Goal: Communication & Community: Answer question/provide support

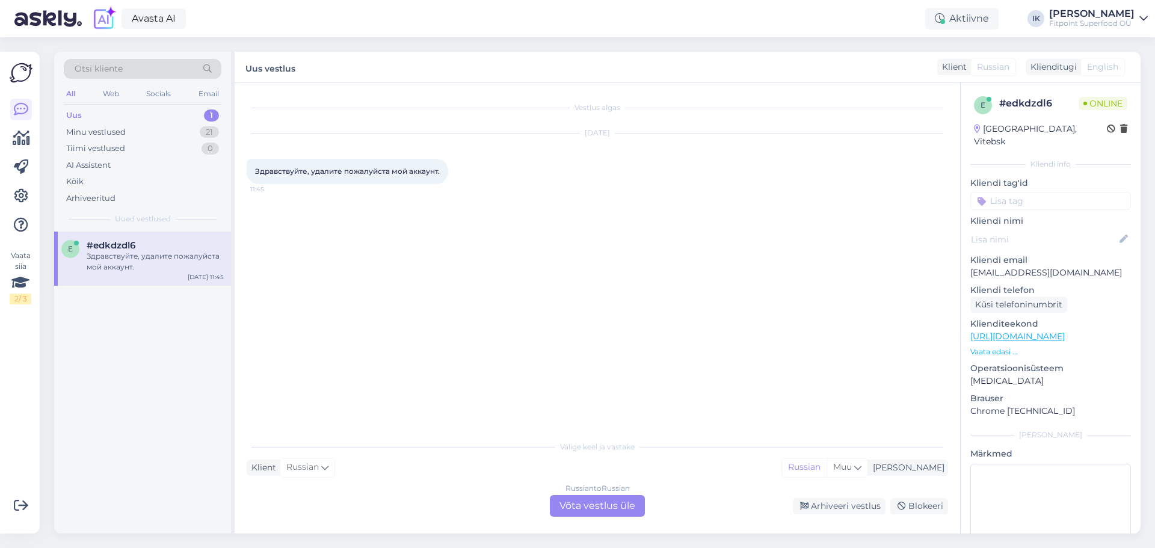
click at [1039, 331] on link "[URL][DOMAIN_NAME]" at bounding box center [1018, 336] width 94 height 11
click at [521, 319] on div "Vestlus algas [DATE] Здравствуйте, удалите пожалуйста мой аккаунт. 11:45" at bounding box center [603, 259] width 712 height 329
click at [607, 503] on div "Russian to Russian Võta vestlus üle" at bounding box center [597, 506] width 95 height 22
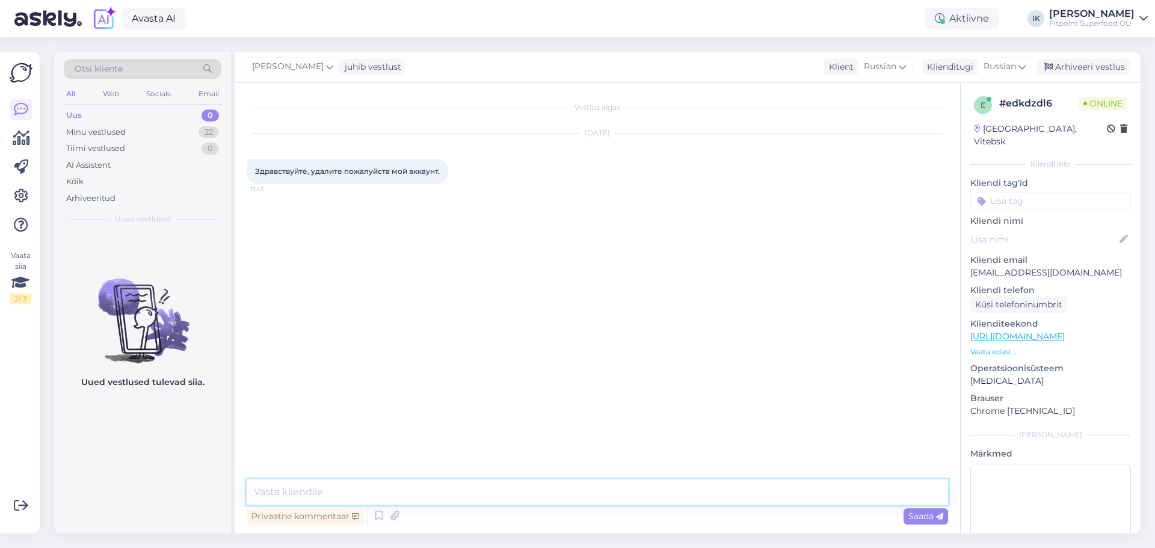
click at [575, 495] on textarea at bounding box center [598, 492] width 702 height 25
type textarea "Добрый день,в чем причина?"
click at [1035, 331] on link "https://fitpoint.ee/ru" at bounding box center [1018, 336] width 94 height 11
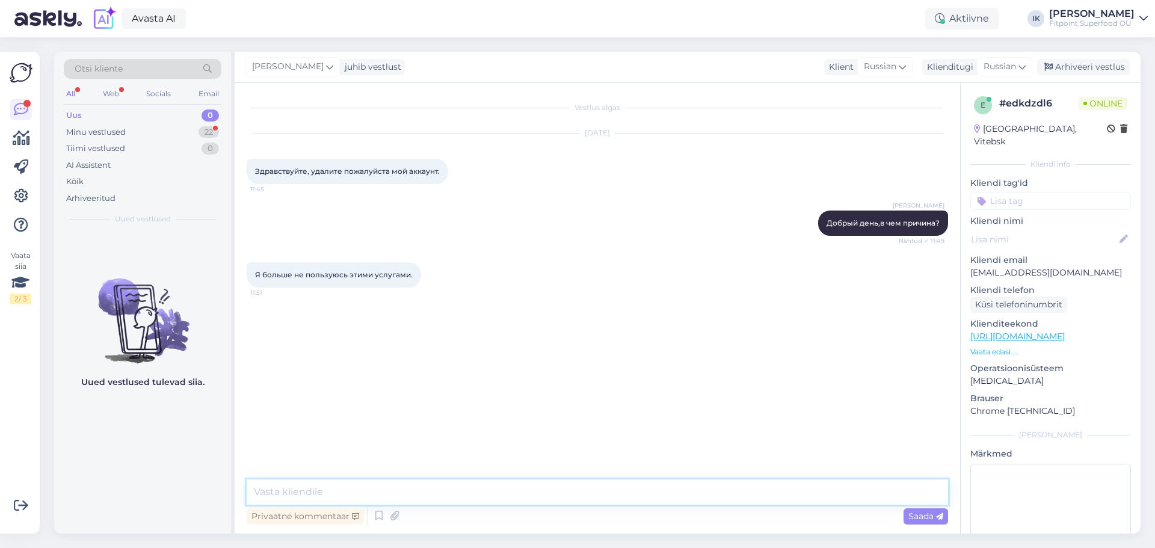
click at [513, 492] on textarea at bounding box center [598, 492] width 702 height 25
type textarea "D"
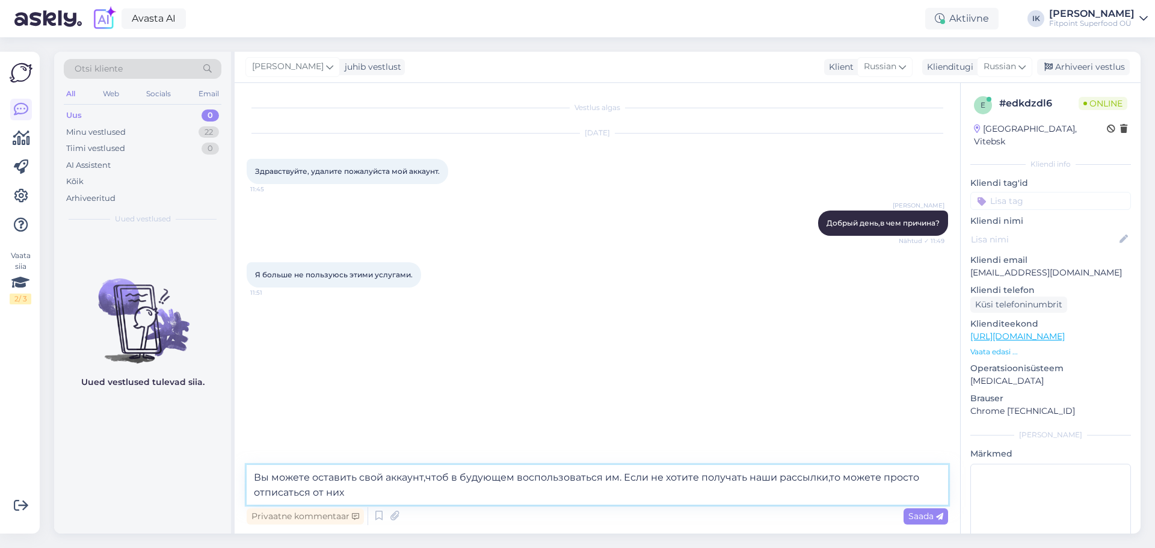
click at [824, 481] on textarea "Вы можете оставить свой аккаунт,чтоб в будующем воспользоваться им. Если не хот…" at bounding box center [598, 485] width 702 height 40
click at [520, 501] on textarea "Вы можете оставить свой аккаунт,чтоб в будующем воспользоваться им. Если не хот…" at bounding box center [598, 485] width 702 height 40
type textarea "Вы можете оставить свой аккаунт,чтоб в будующем воспользоваться им. Если не хот…"
click at [935, 519] on span "Saada" at bounding box center [926, 516] width 35 height 11
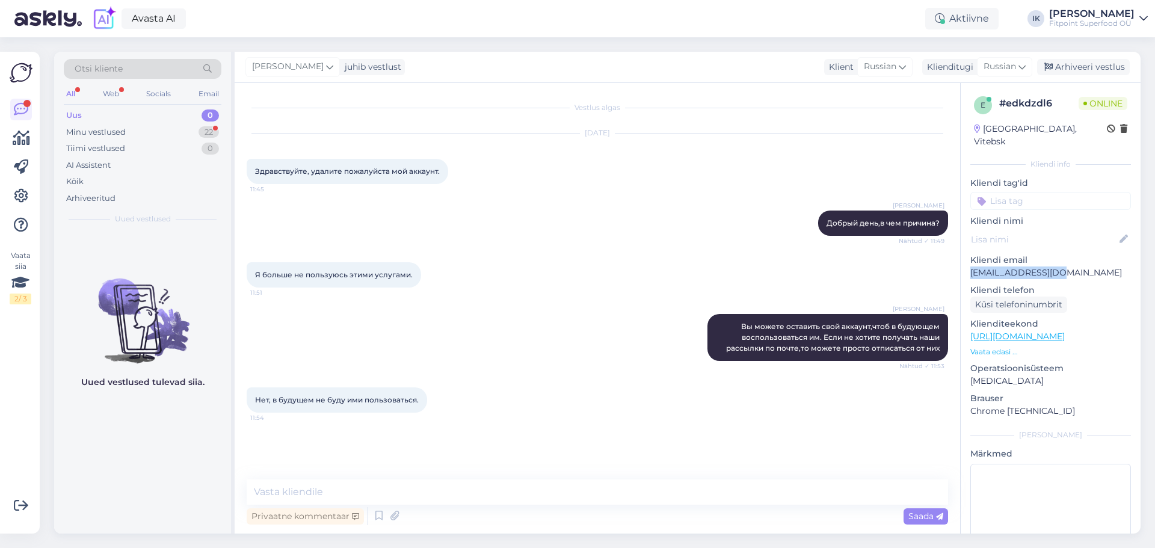
drag, startPoint x: 1058, startPoint y: 258, endPoint x: 963, endPoint y: 263, distance: 95.2
click at [963, 263] on div "e # edkdzdl6 Online Belarus, Vitebsk Kliendi info Kliendi tag'id Kliendi nimi K…" at bounding box center [1051, 336] width 180 height 507
copy p "[EMAIL_ADDRESS][DOMAIN_NAME]"
click at [382, 491] on textarea at bounding box center [598, 492] width 702 height 25
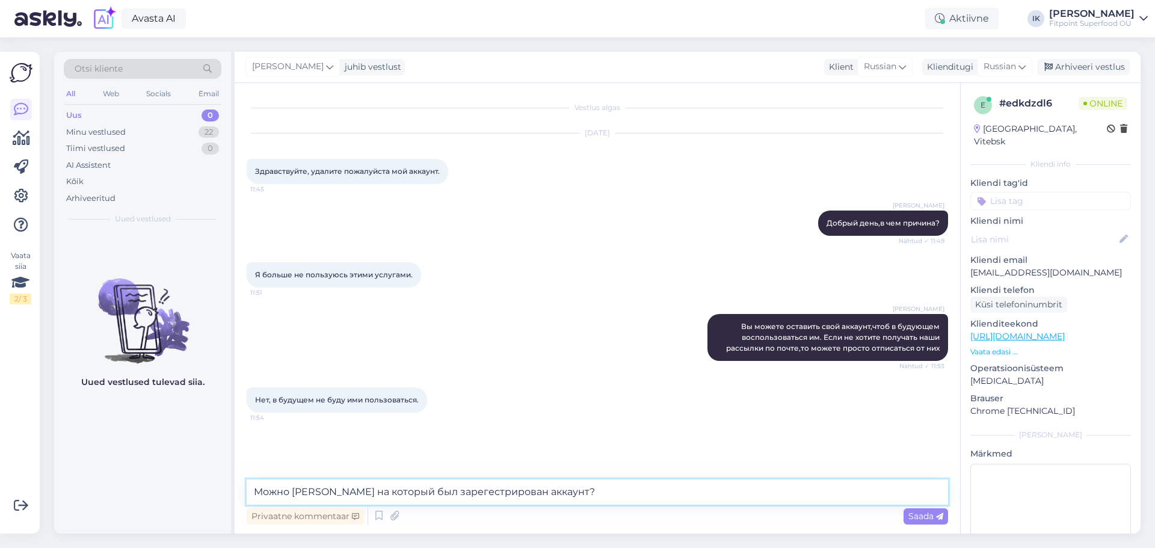
click at [442, 493] on textarea "Можно эмаил на который был зарегестрирован аккаунт?" at bounding box center [598, 492] width 702 height 25
click at [550, 493] on textarea "Можно эмаил на который был зарегистрирован аккаунт?" at bounding box center [598, 492] width 702 height 25
type textarea "Можно эмаил на который был зарегистрирован аккаунт?"
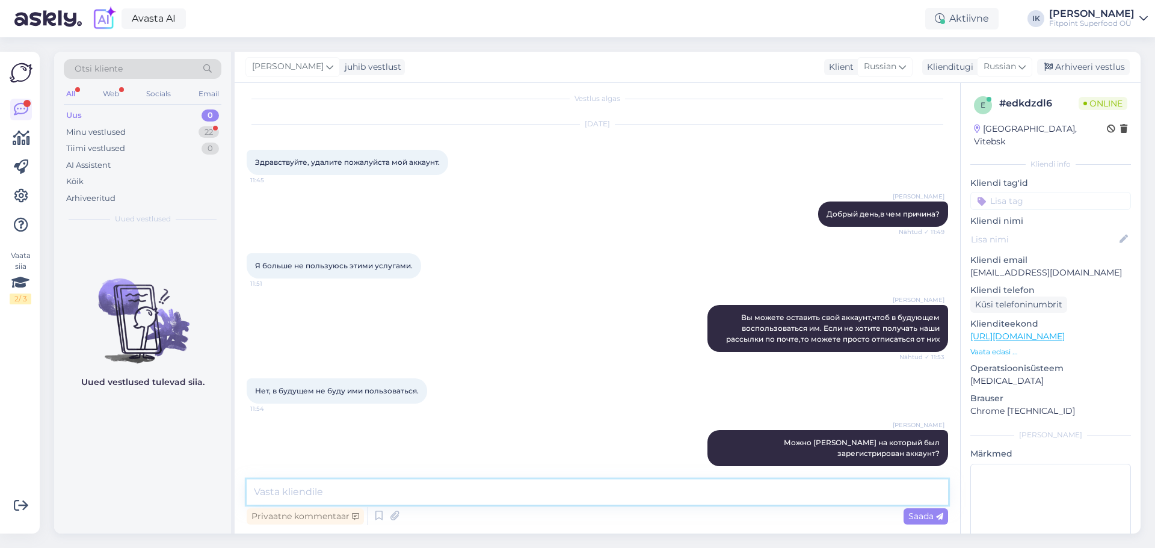
scroll to position [72, 0]
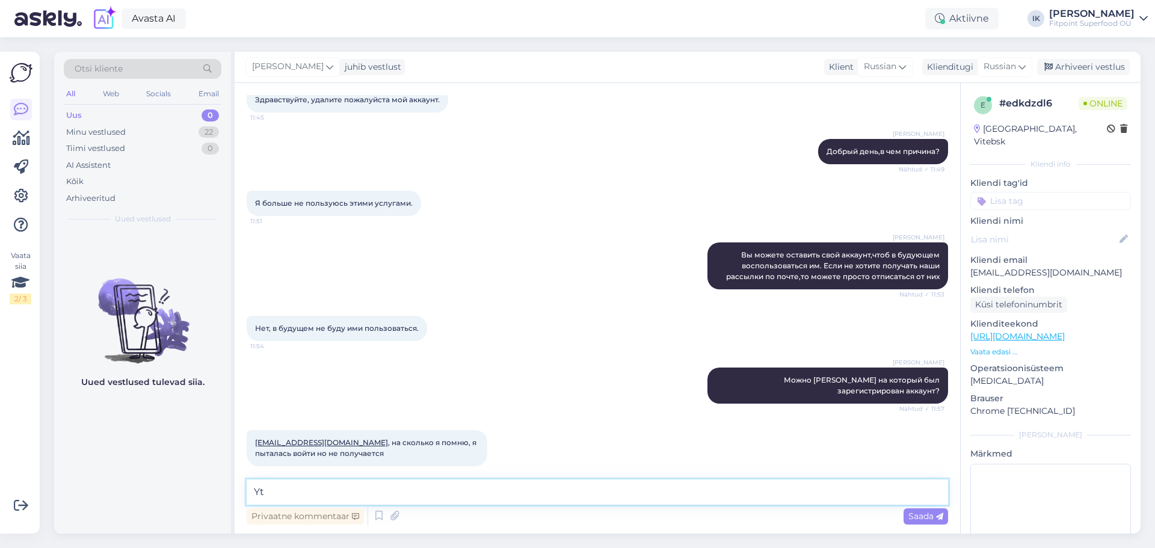
type textarea "Y"
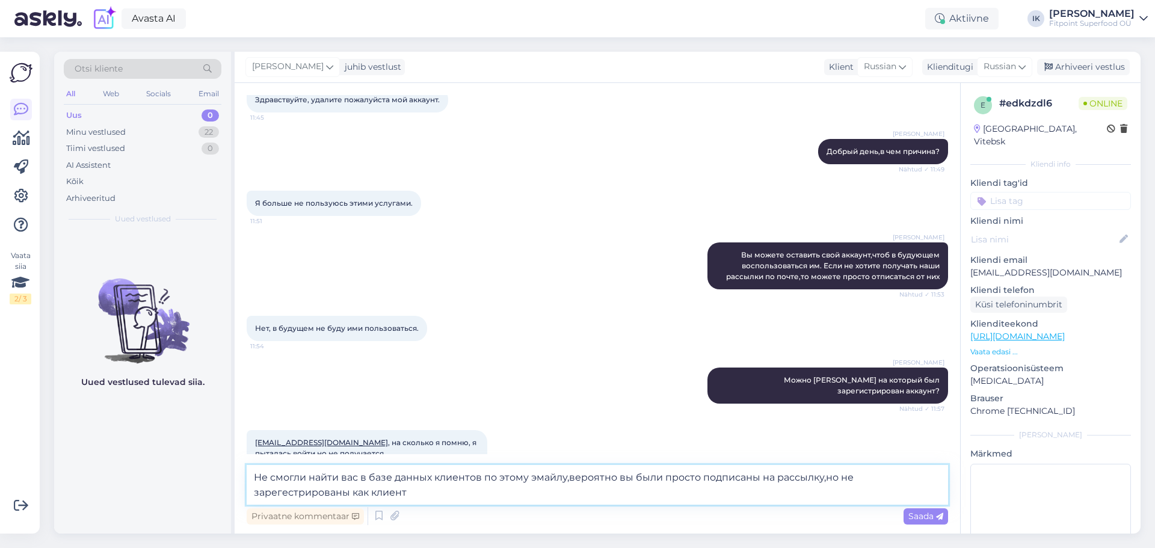
click at [291, 493] on textarea "Не смогли найти вас в базе данных клиентов по этому эмайлу,вероятно вы были про…" at bounding box center [598, 485] width 702 height 40
type textarea "Не смогли найти вас в базе данных клиентов по этому эмайлу,вероятно вы были про…"
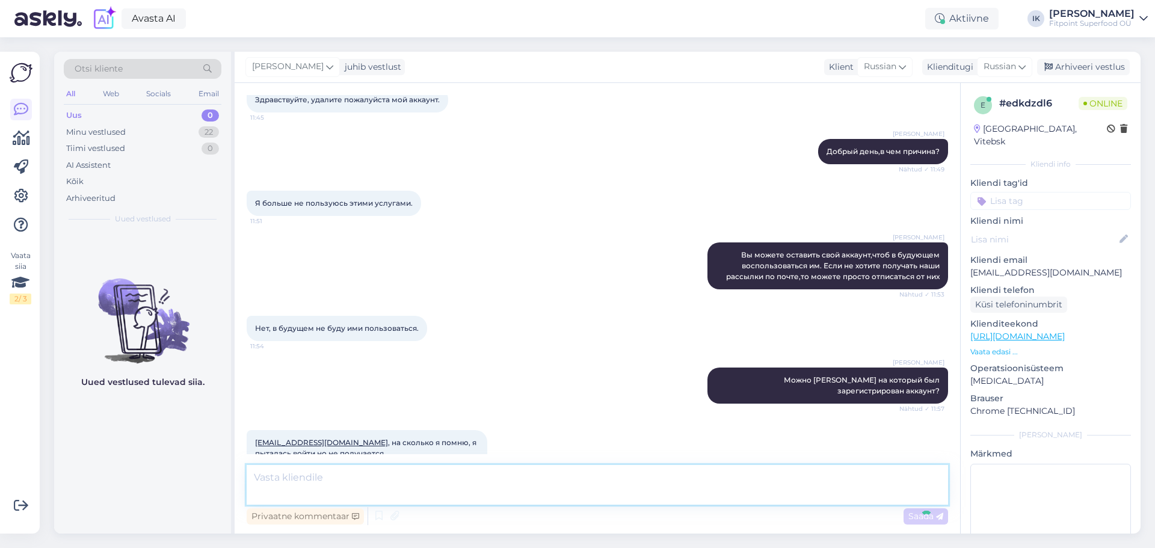
scroll to position [145, 0]
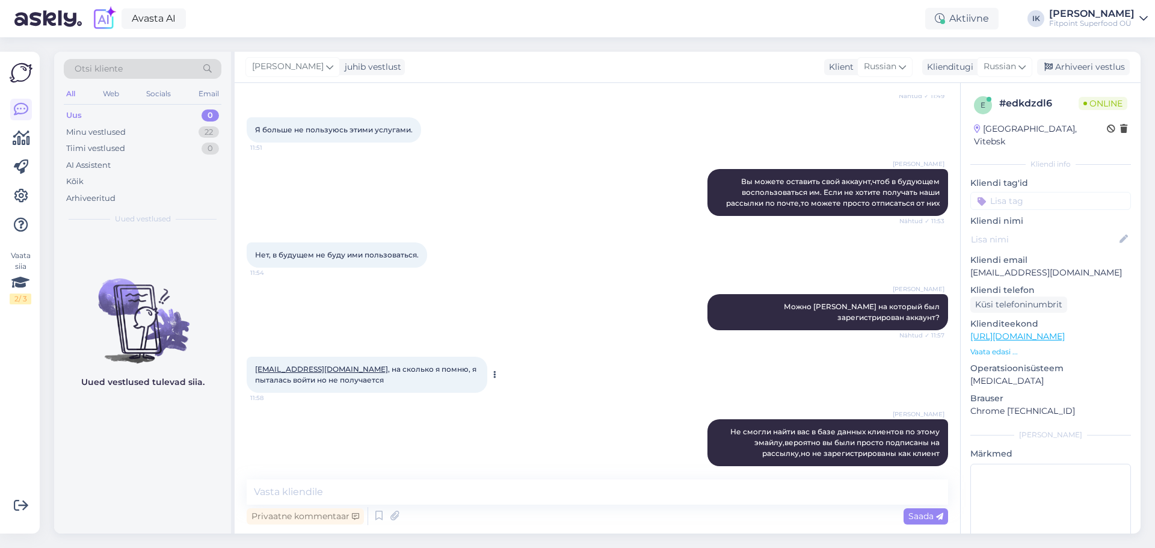
click at [324, 365] on link "[EMAIL_ADDRESS][DOMAIN_NAME]" at bounding box center [321, 369] width 133 height 9
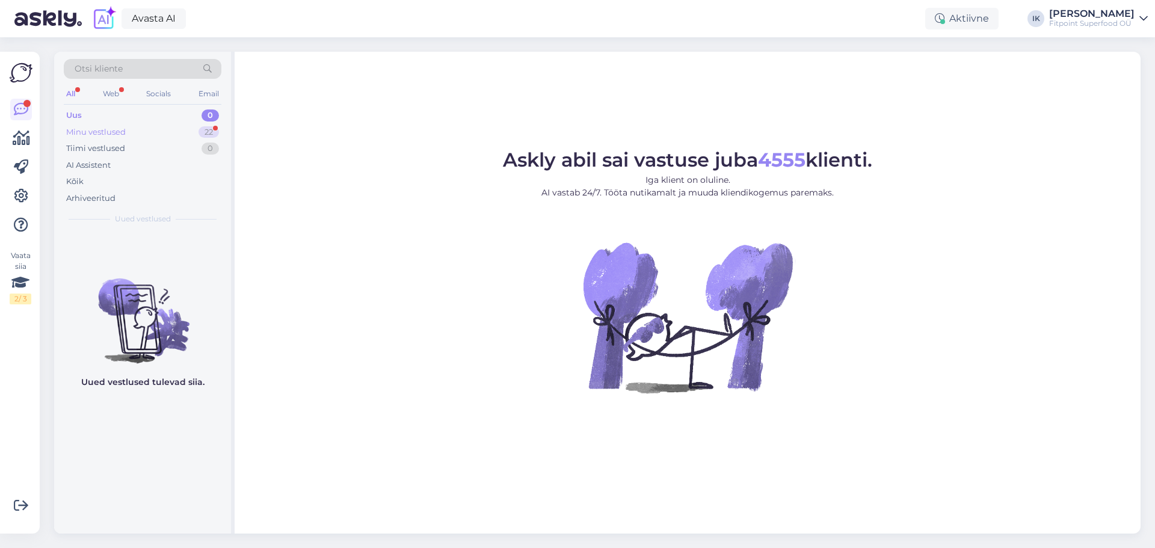
click at [105, 134] on div "Minu vestlused" at bounding box center [96, 132] width 60 height 12
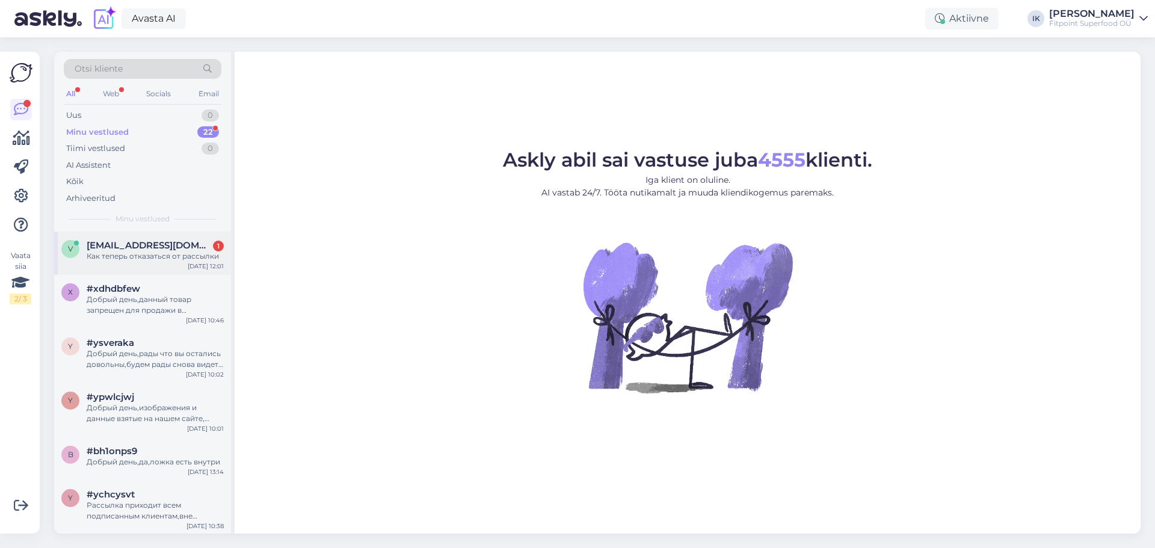
click at [173, 255] on div "Как теперь отказаться от рассылки" at bounding box center [155, 256] width 137 height 11
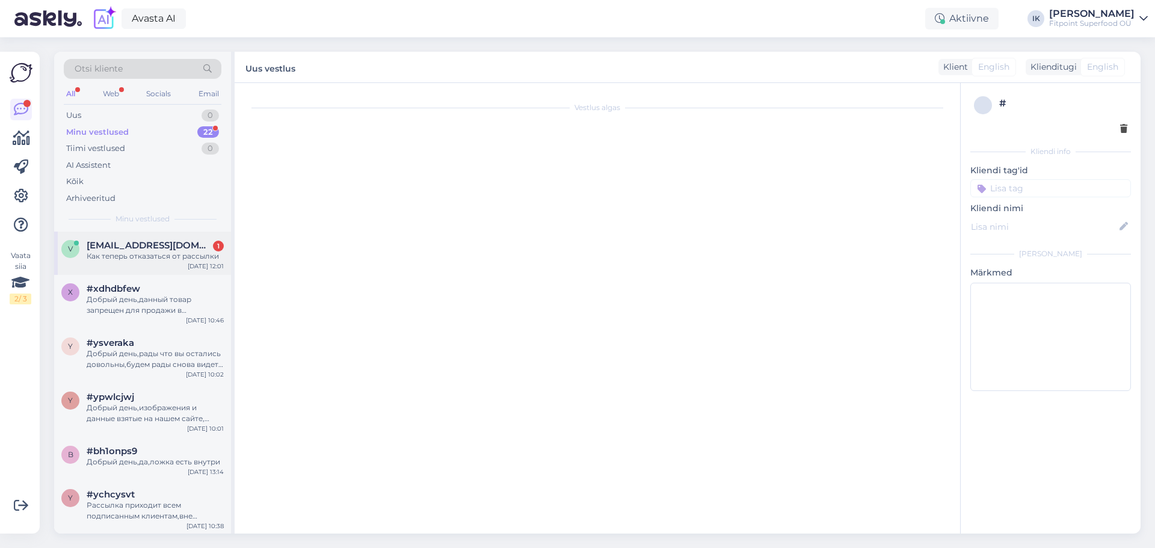
scroll to position [197, 0]
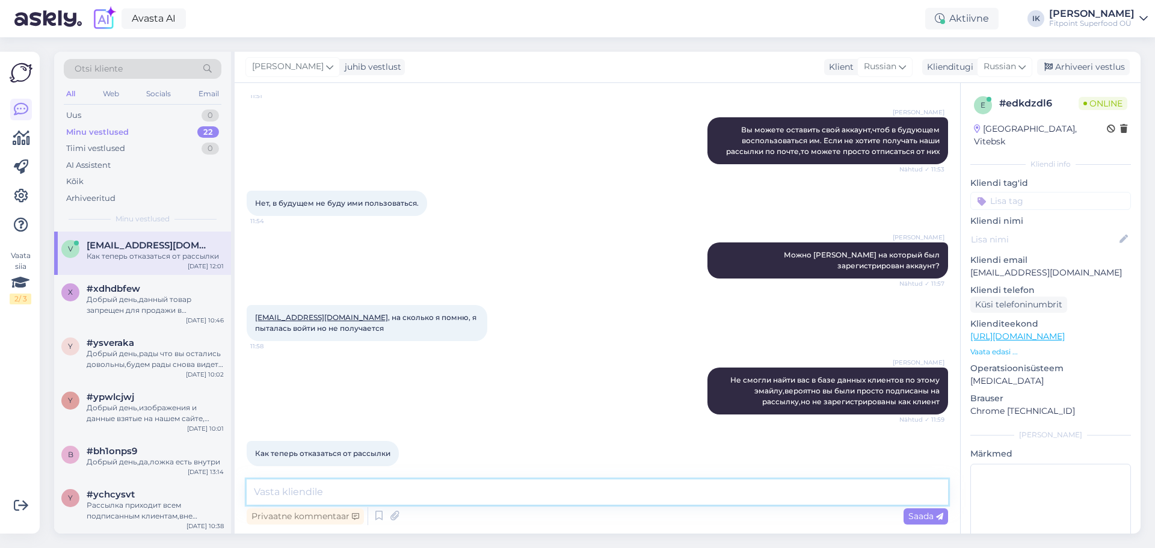
click at [475, 486] on textarea at bounding box center [598, 492] width 702 height 25
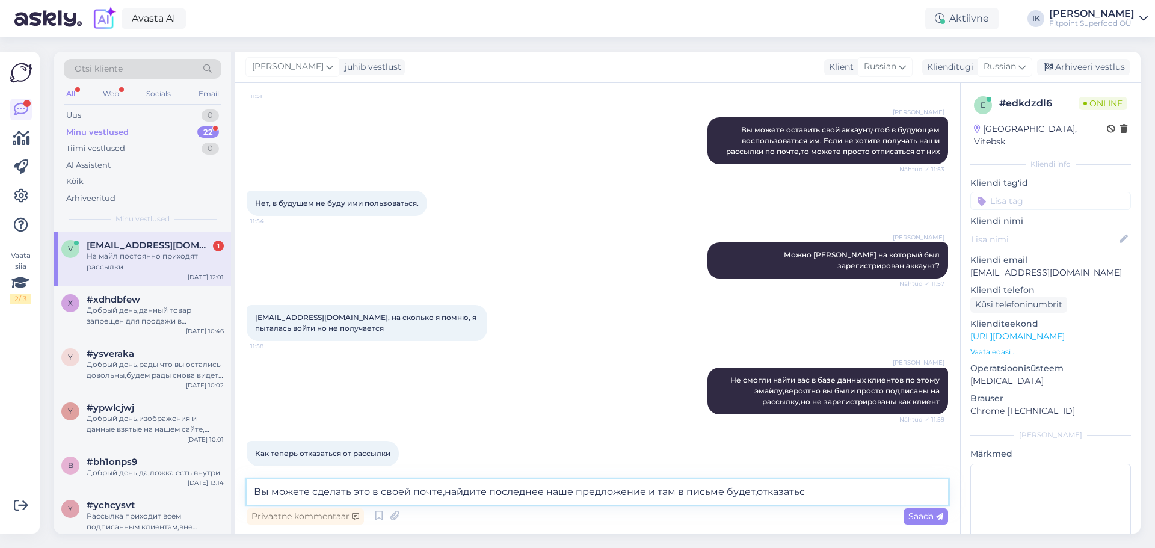
scroll to position [249, 0]
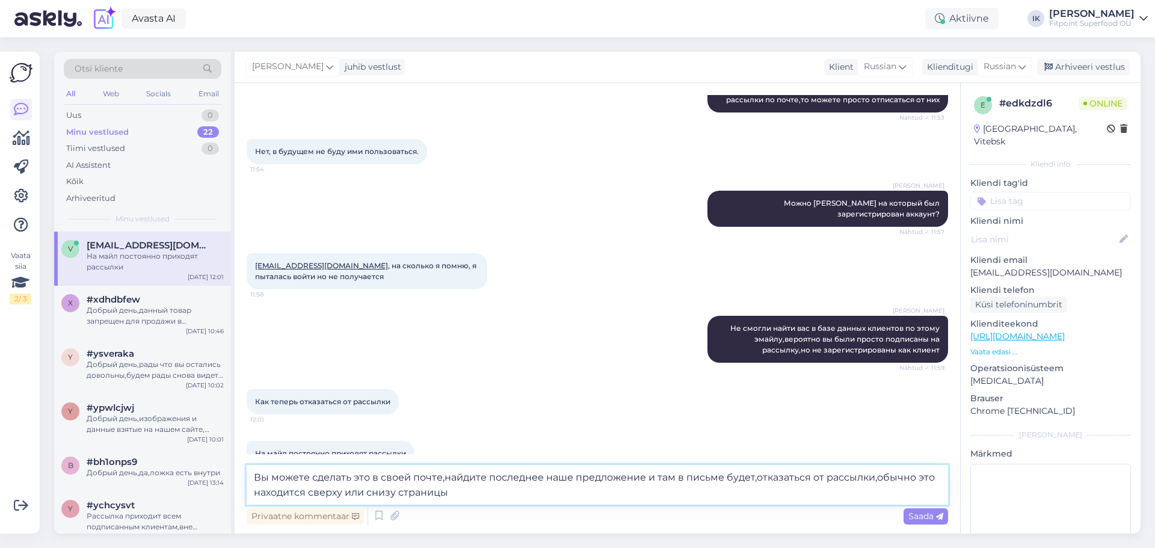
type textarea "Вы можете сделать это в своей почте,найдите последнее наше предложение и там в …"
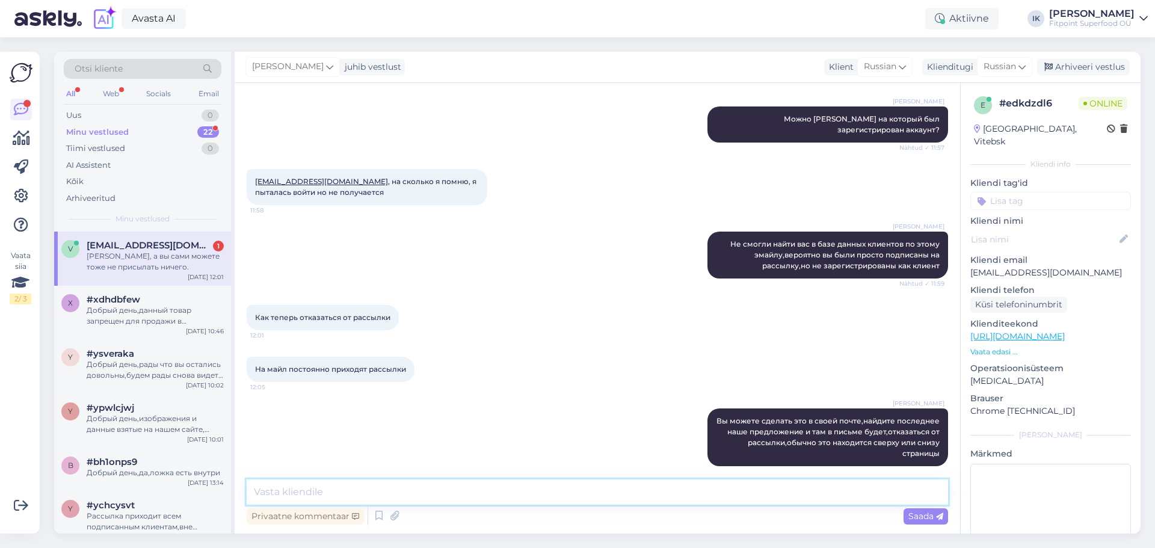
scroll to position [385, 0]
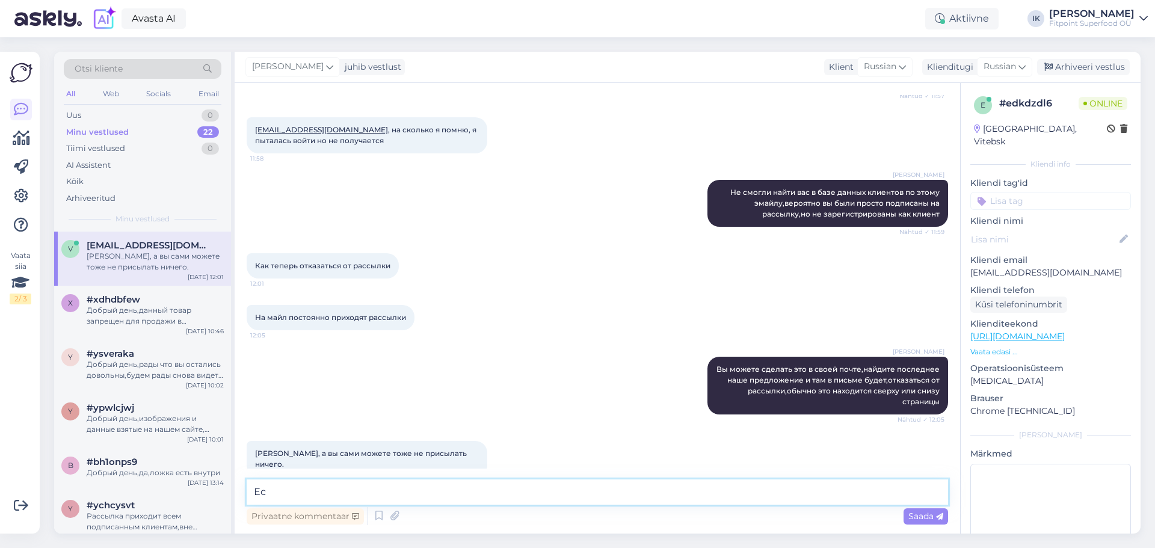
type textarea "Е"
type textarea "Э"
type textarea "Рассылки происходят автоматически и если вы не хотите их получать,то можете отк…"
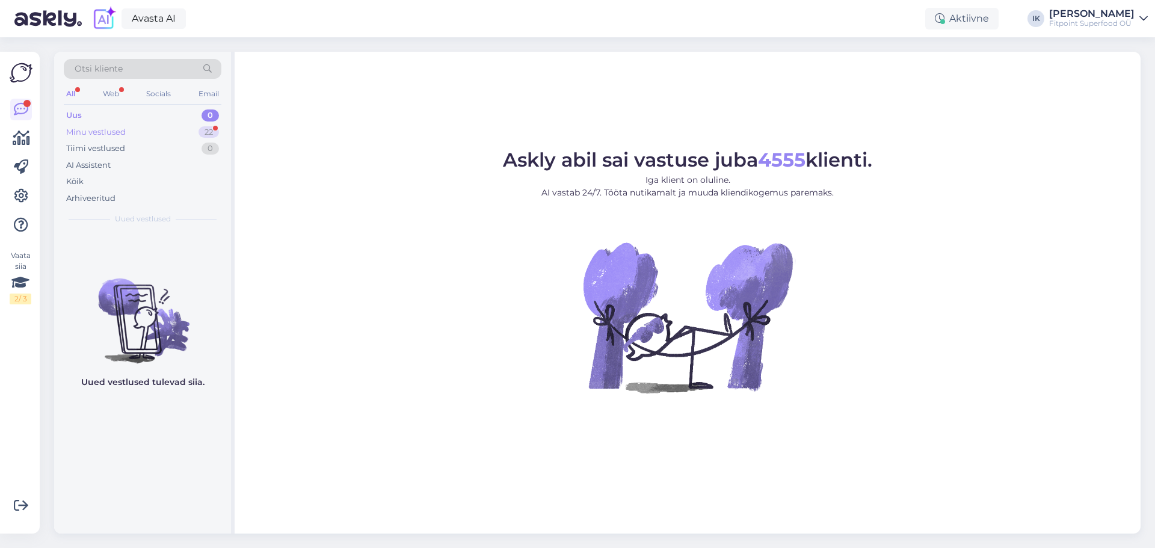
click at [147, 128] on div "Minu vestlused 22" at bounding box center [143, 132] width 158 height 17
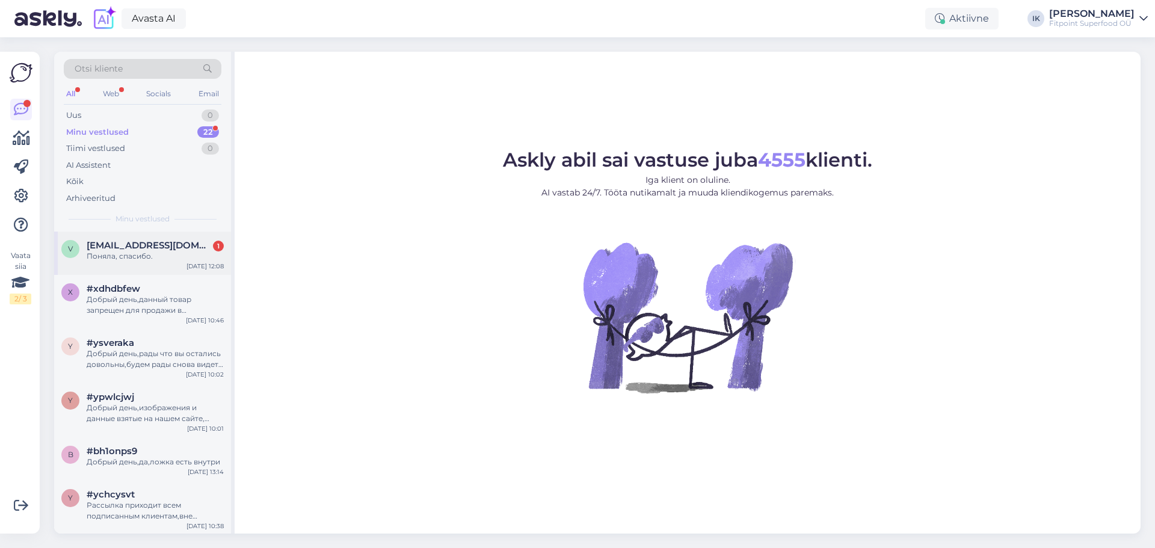
click at [146, 247] on span "[EMAIL_ADDRESS][DOMAIN_NAME]" at bounding box center [149, 245] width 125 height 11
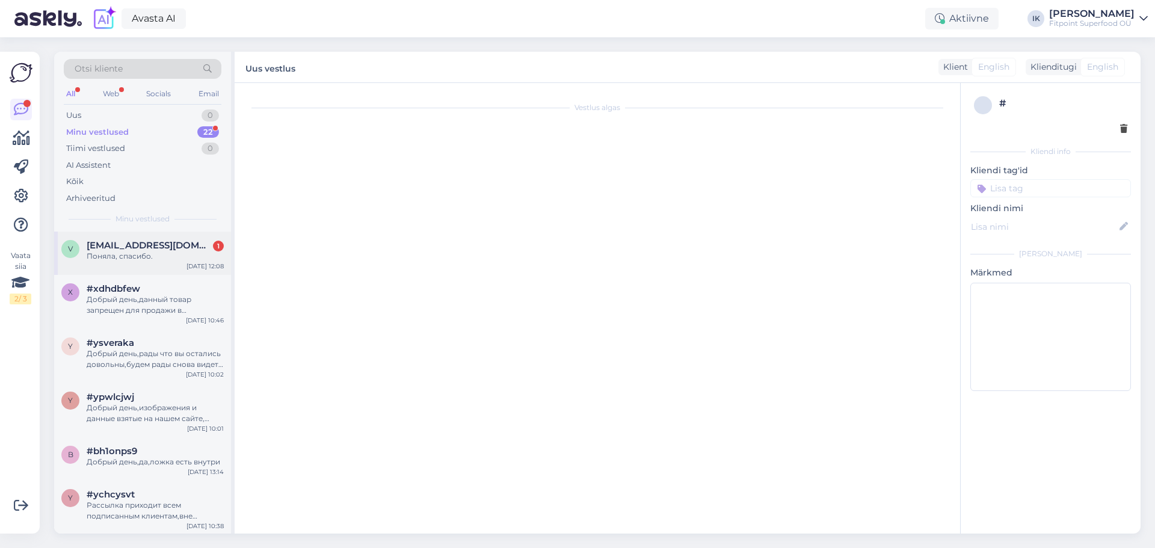
scroll to position [499, 0]
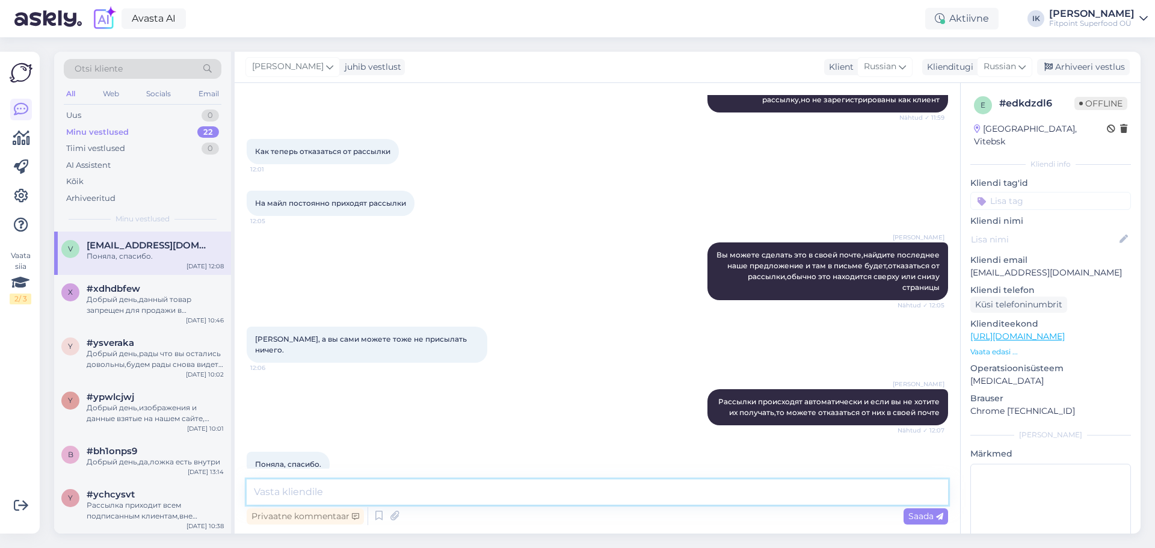
click at [367, 491] on textarea at bounding box center [598, 492] width 702 height 25
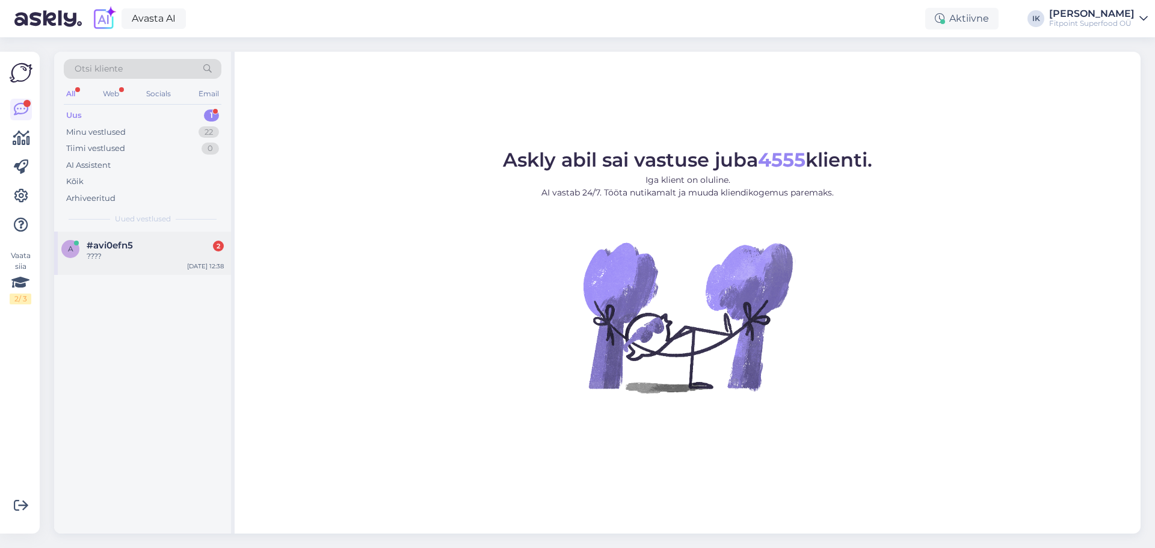
click at [151, 256] on div "????" at bounding box center [155, 256] width 137 height 11
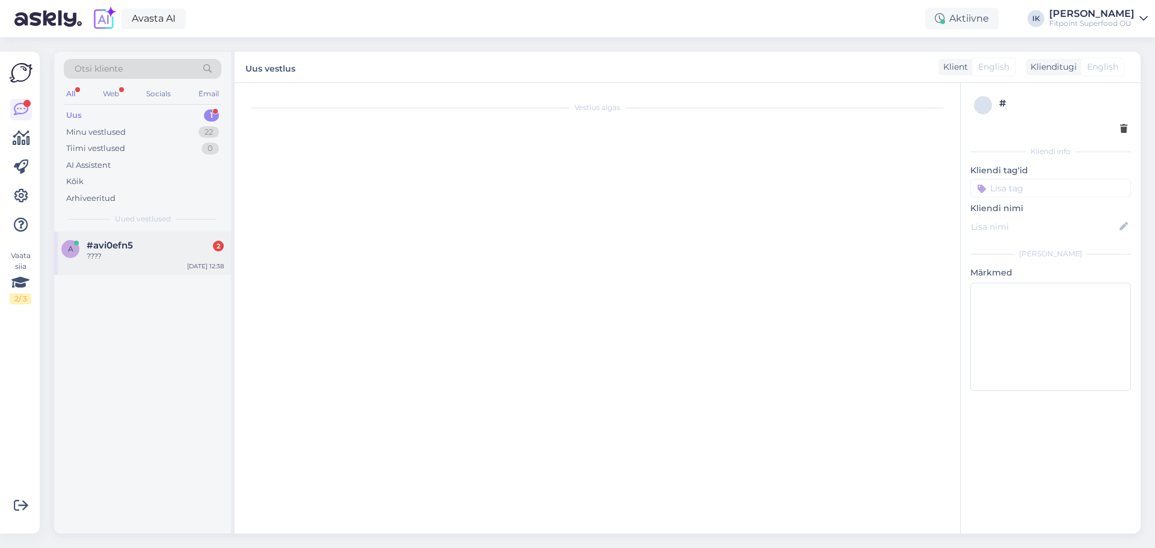
scroll to position [1023, 0]
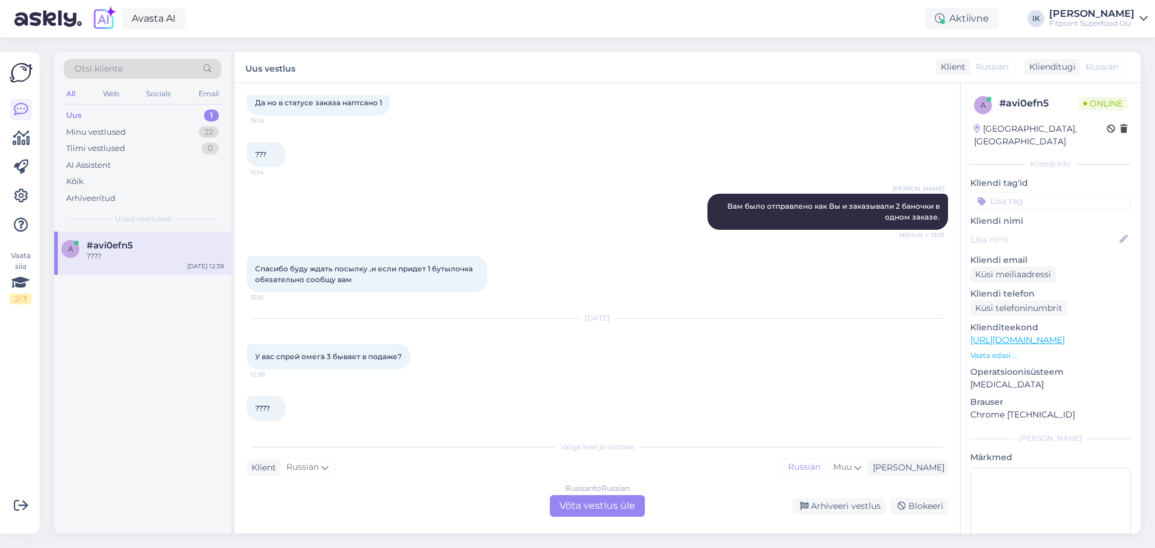
click at [582, 500] on div "Russian to Russian Võta vestlus üle" at bounding box center [597, 506] width 95 height 22
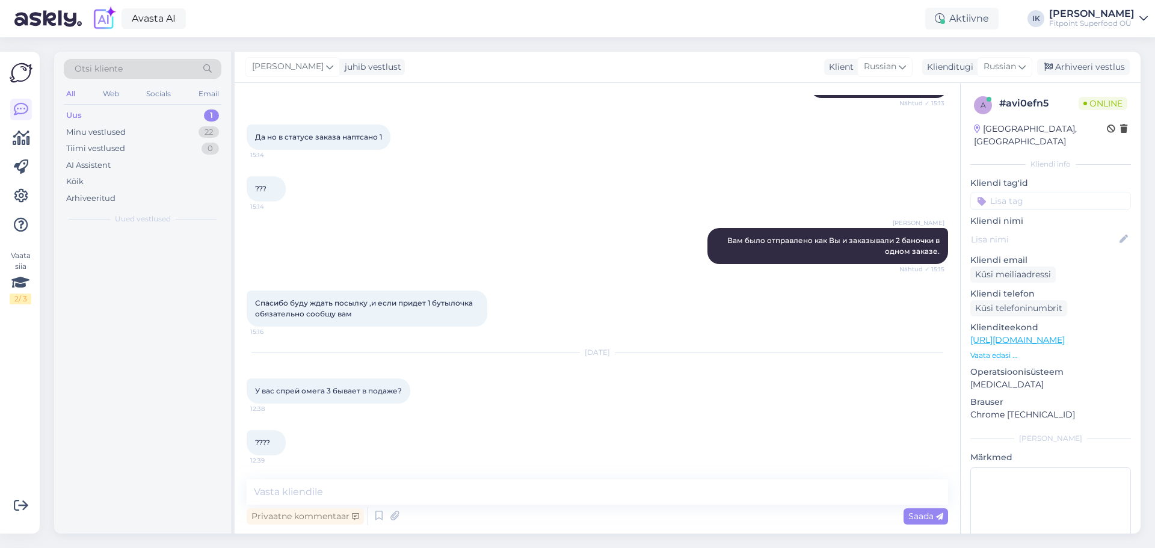
scroll to position [978, 0]
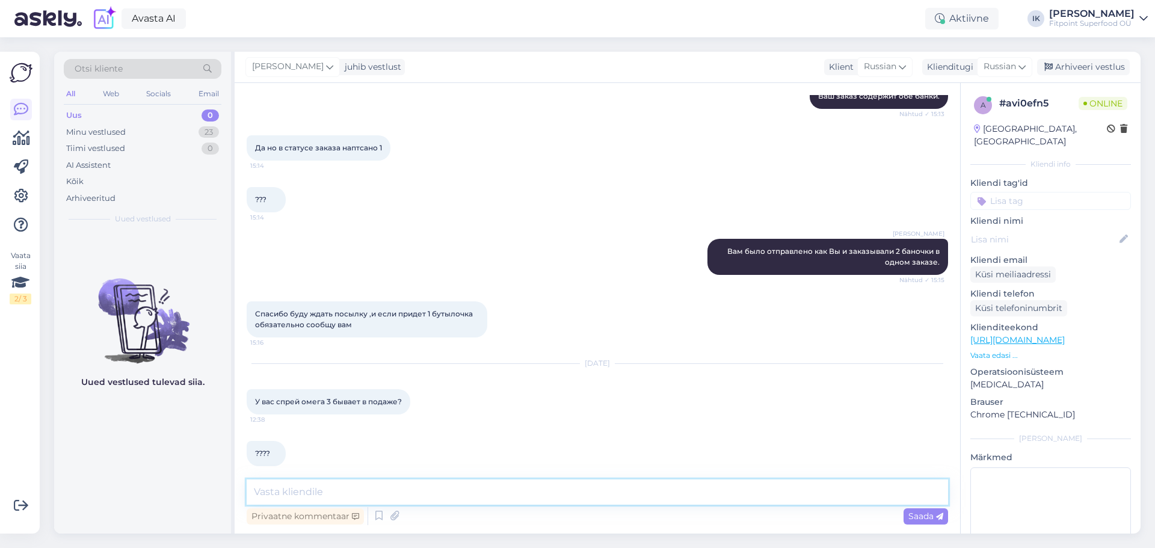
click at [376, 491] on textarea at bounding box center [598, 492] width 702 height 25
type textarea "Здравствуйте! В виде спрея нет в продаже"
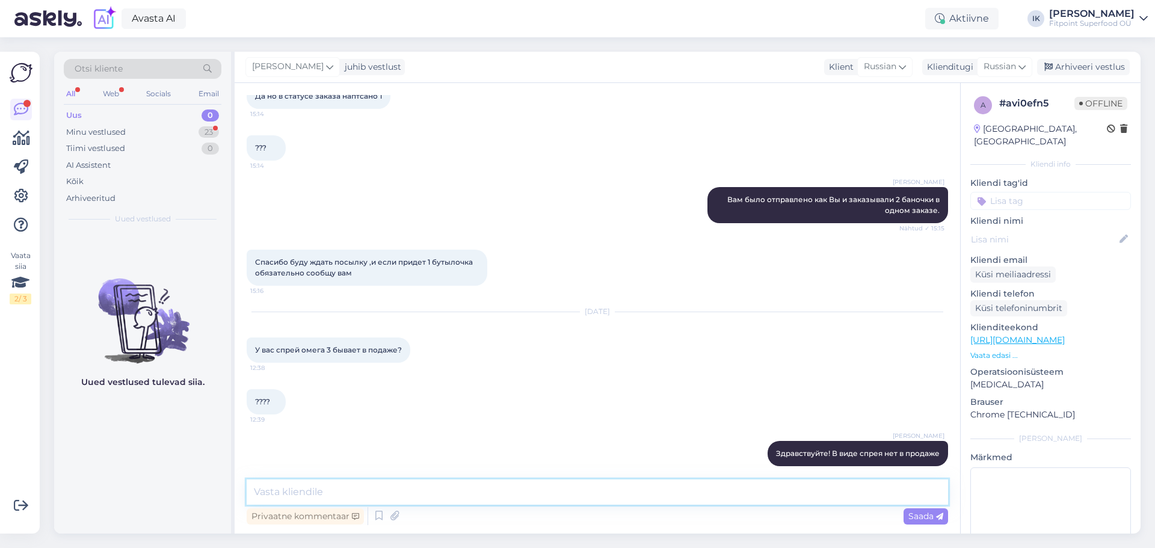
scroll to position [1081, 0]
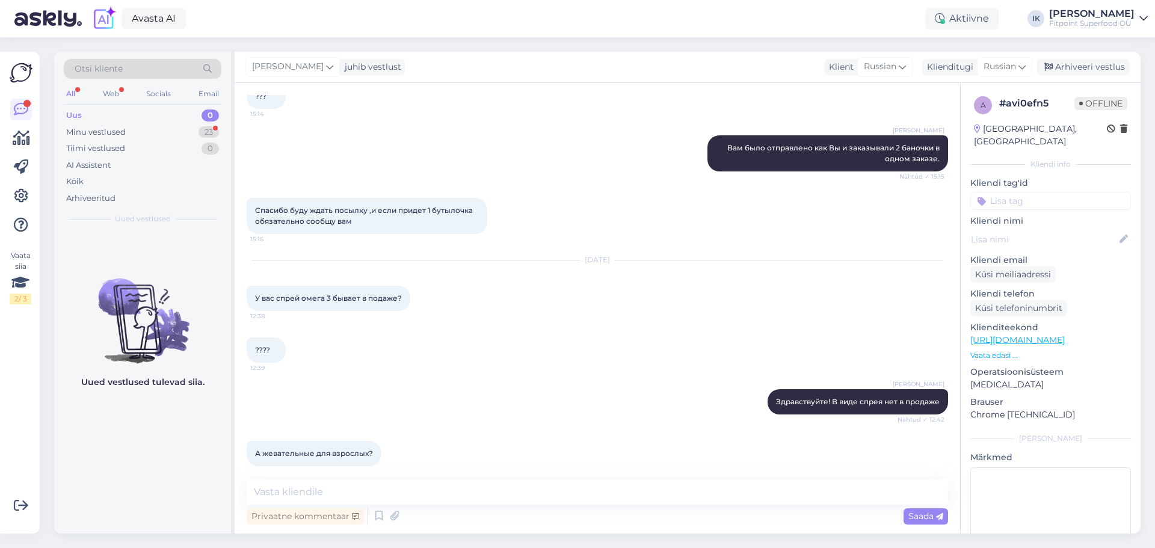
click at [1065, 335] on link "https://fitpoint.ee/ru/haya-labs-omega-3-1000-mg-100-gelevyh-kapsul/" at bounding box center [1018, 340] width 94 height 11
click at [356, 492] on textarea at bounding box center [598, 492] width 702 height 25
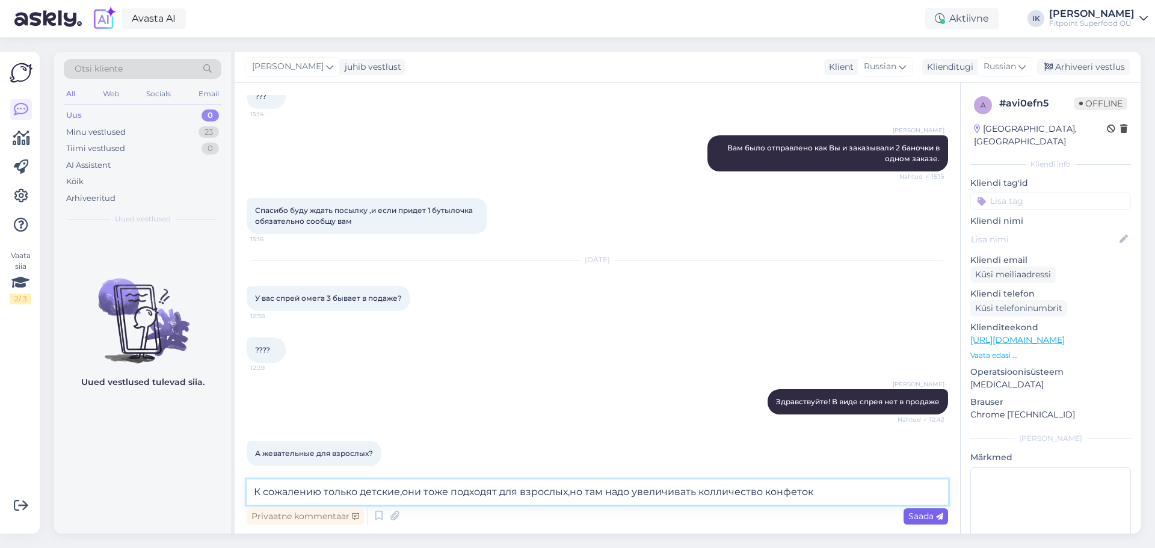
type textarea "К сожалению только детские,они тоже подходят для взрослых,но там надо увеличива…"
click at [919, 513] on span "Saada" at bounding box center [926, 516] width 35 height 11
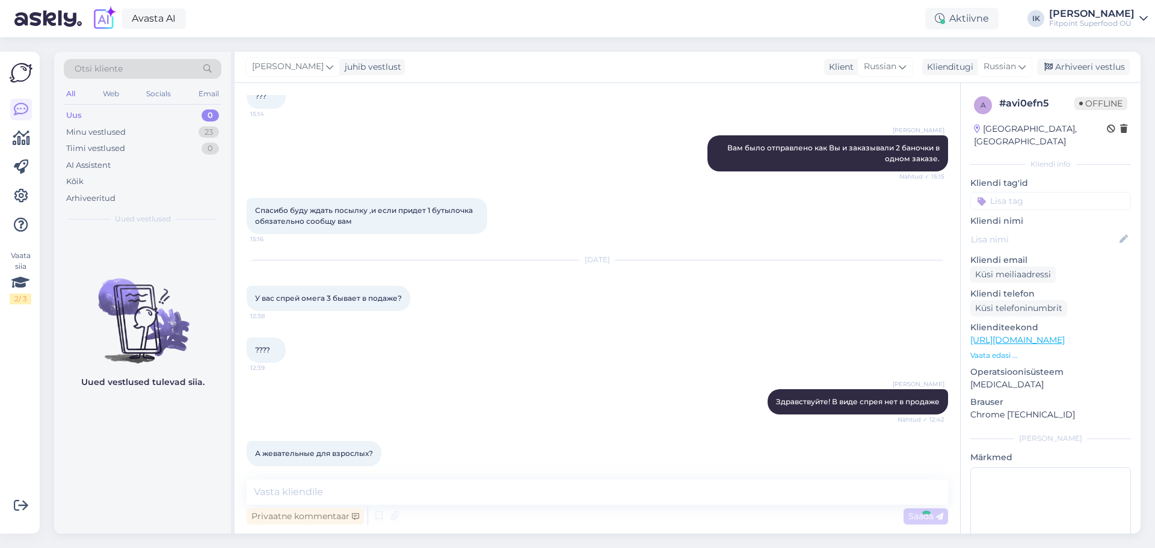
scroll to position [1144, 0]
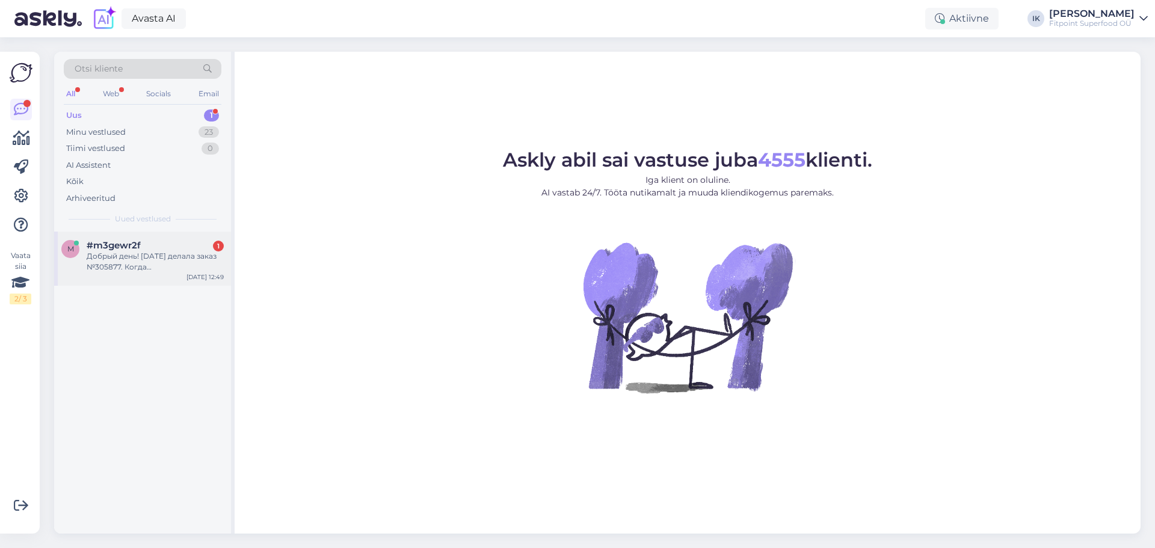
click at [177, 264] on div "Добрый день! [DATE] делала заказ №305877. Когда предположительная дата доставки?" at bounding box center [155, 262] width 137 height 22
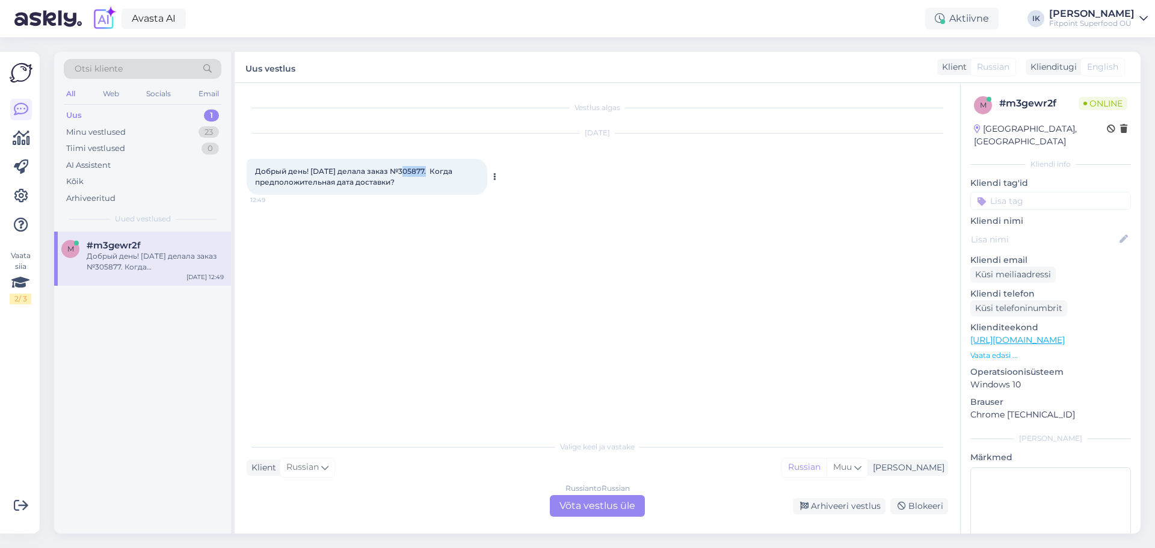
drag, startPoint x: 397, startPoint y: 171, endPoint x: 421, endPoint y: 171, distance: 24.1
click at [421, 171] on span "Добрый день! [DATE] делала заказ №305877. Когда предположительная дата доставки?" at bounding box center [354, 177] width 199 height 20
copy span "305877"
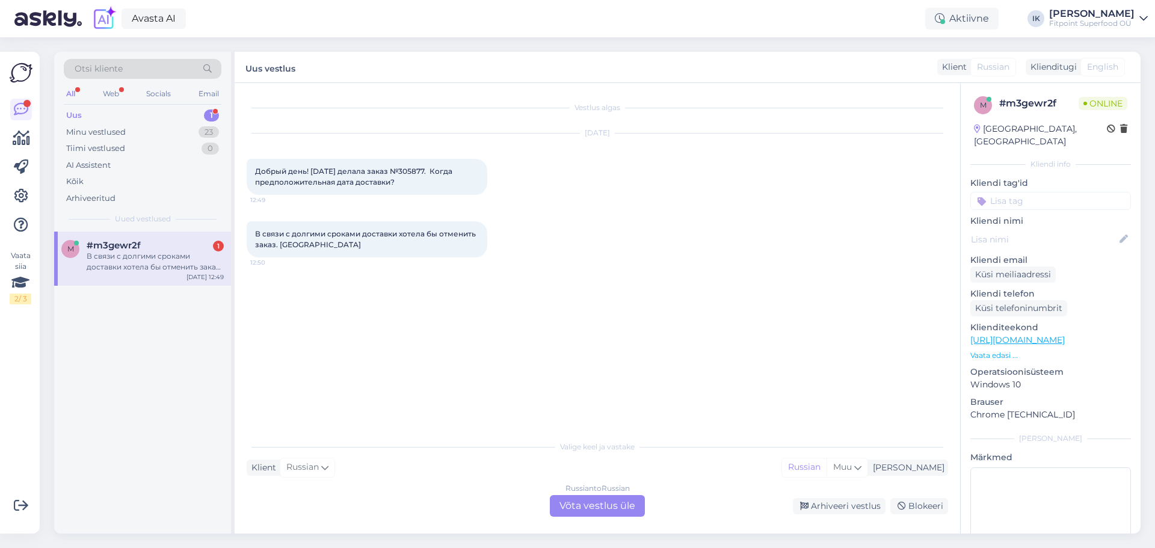
click at [654, 320] on div "Vestlus algas [DATE] Добрый день! [DATE] делала заказ №305877. Когда предположи…" at bounding box center [603, 259] width 712 height 329
click at [616, 507] on div "Russian to Russian Võta vestlus üle" at bounding box center [597, 506] width 95 height 22
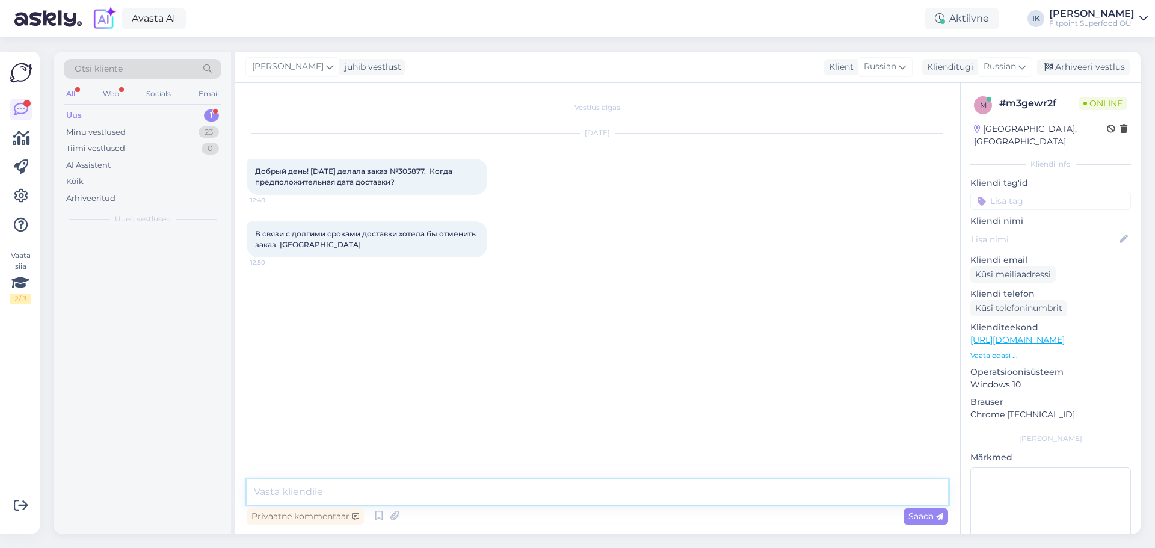
click at [542, 489] on textarea at bounding box center [598, 492] width 702 height 25
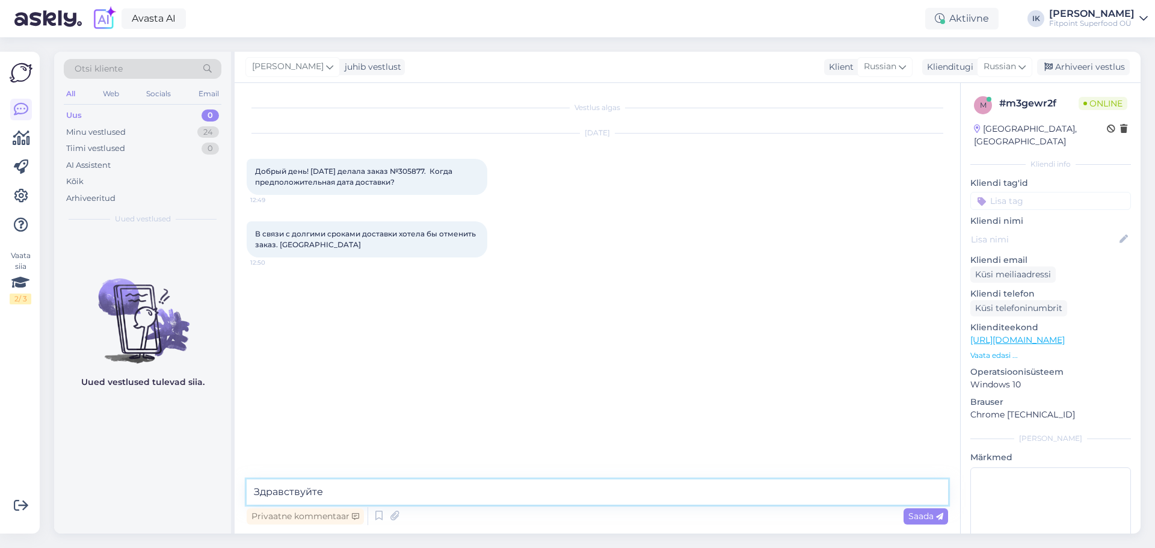
click at [362, 498] on textarea "Здравствуйте" at bounding box center [598, 492] width 702 height 25
type textarea "Здравствуйте,мы аннулируем ваш заказ,но возврат денежных средств занимает до 2х…"
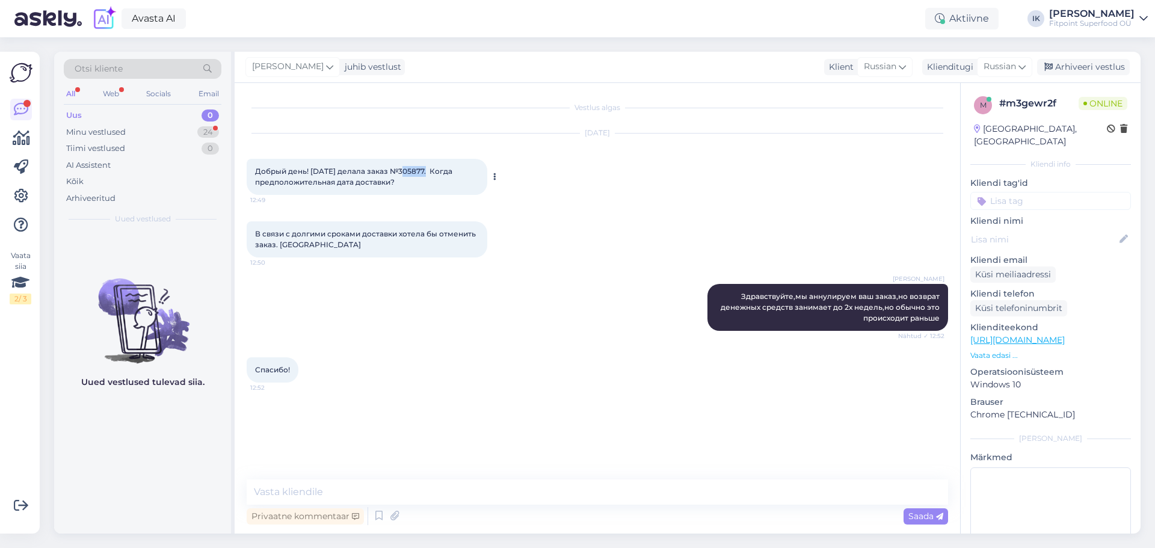
drag, startPoint x: 395, startPoint y: 167, endPoint x: 422, endPoint y: 168, distance: 26.5
click at [422, 168] on span "Добрый день! 8.10.25 делала заказ №305877. Когда предположительная дата доставк…" at bounding box center [354, 177] width 199 height 20
copy span "305877"
click at [442, 320] on div "Ilja Koivanen Здравствуйте,мы аннулируем ваш заказ,но возврат денежных средств …" at bounding box center [598, 307] width 702 height 73
click at [507, 490] on textarea at bounding box center [598, 492] width 702 height 25
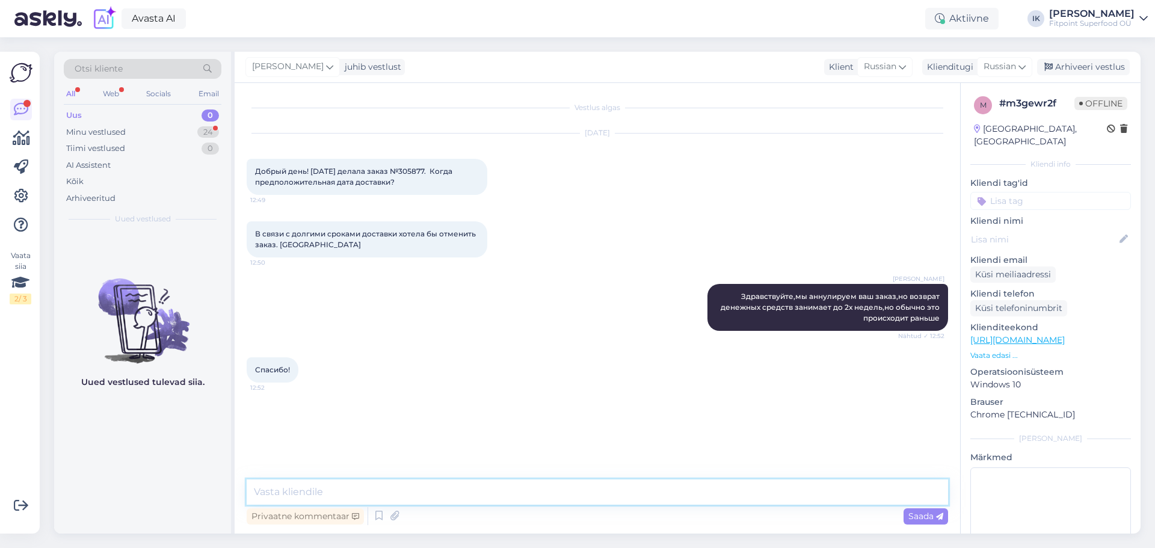
type textarea "B"
click at [317, 490] on textarea "Извеняемся за сложившуюся ситуацию" at bounding box center [598, 492] width 702 height 25
type textarea "Извеняемся ,за сложившуюся ситуацию"
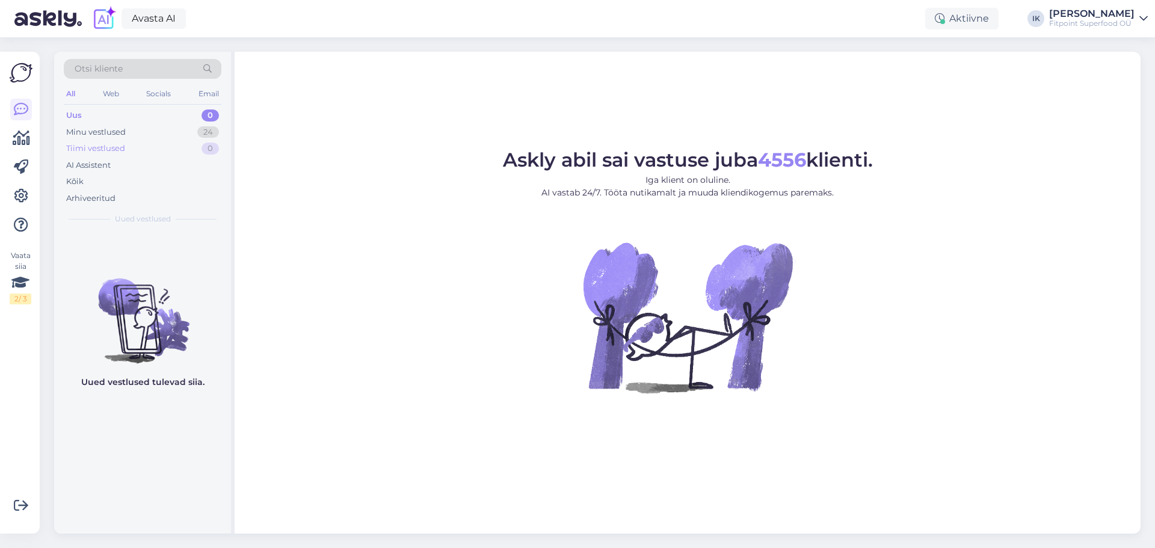
click at [142, 140] on div "Tiimi vestlused 0" at bounding box center [143, 148] width 158 height 17
click at [140, 130] on div "Minu vestlused 24" at bounding box center [143, 132] width 158 height 17
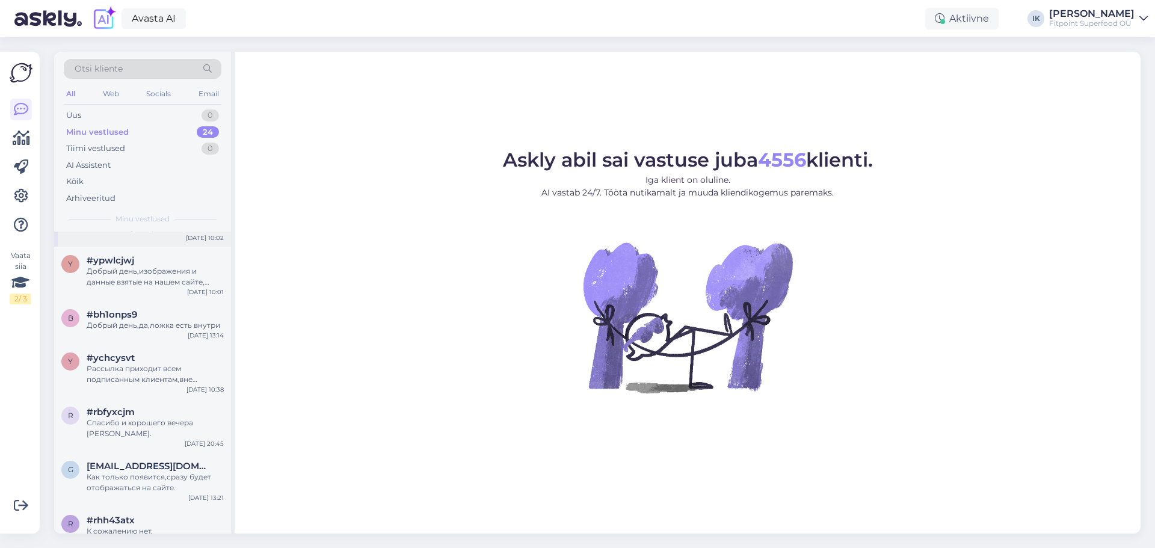
scroll to position [301, 0]
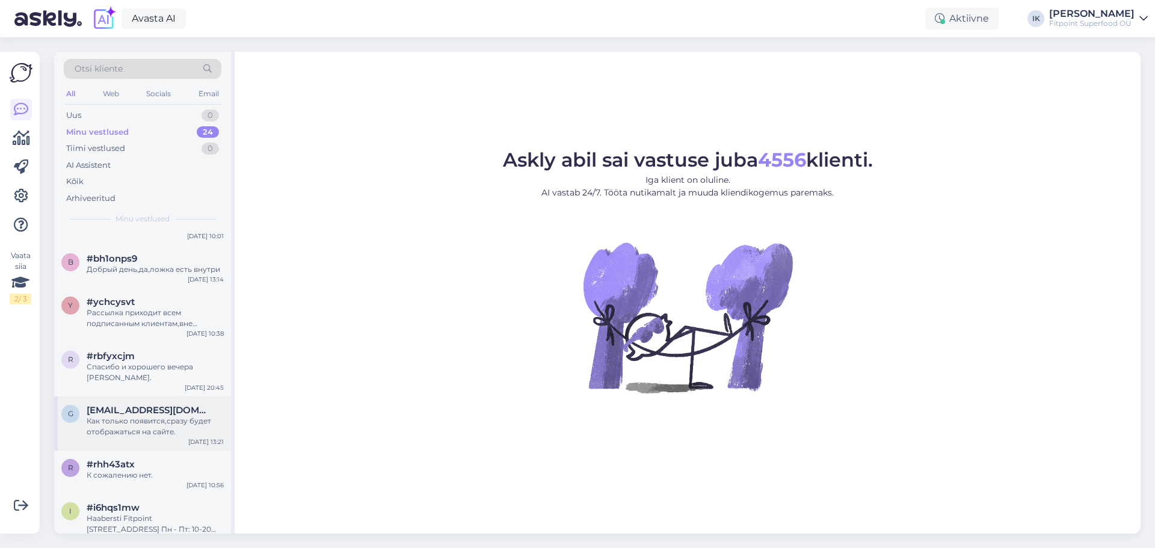
click at [190, 405] on span "[EMAIL_ADDRESS][DOMAIN_NAME]" at bounding box center [149, 410] width 125 height 11
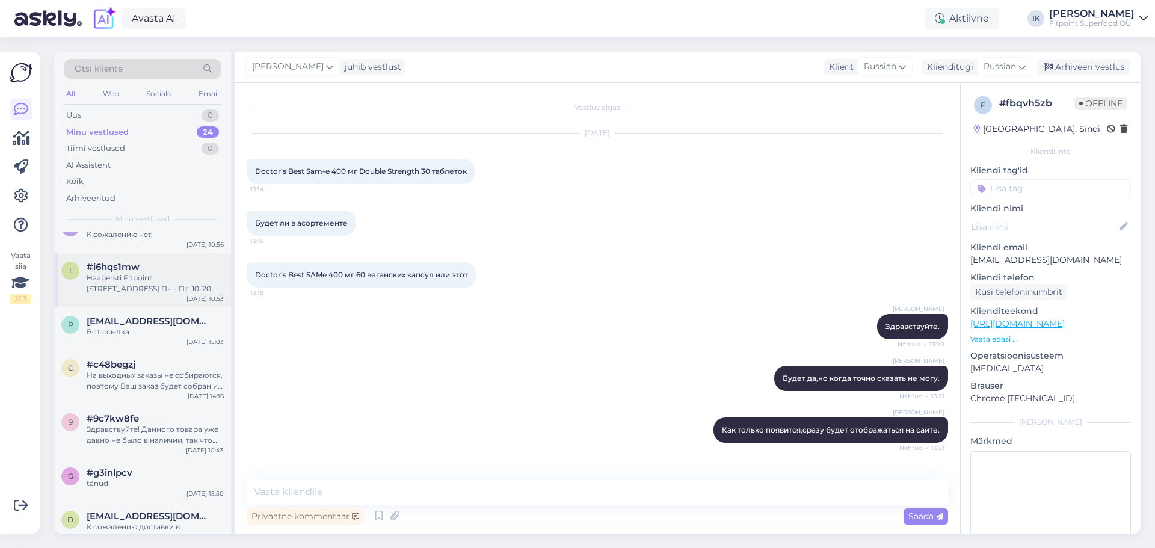
scroll to position [602, 0]
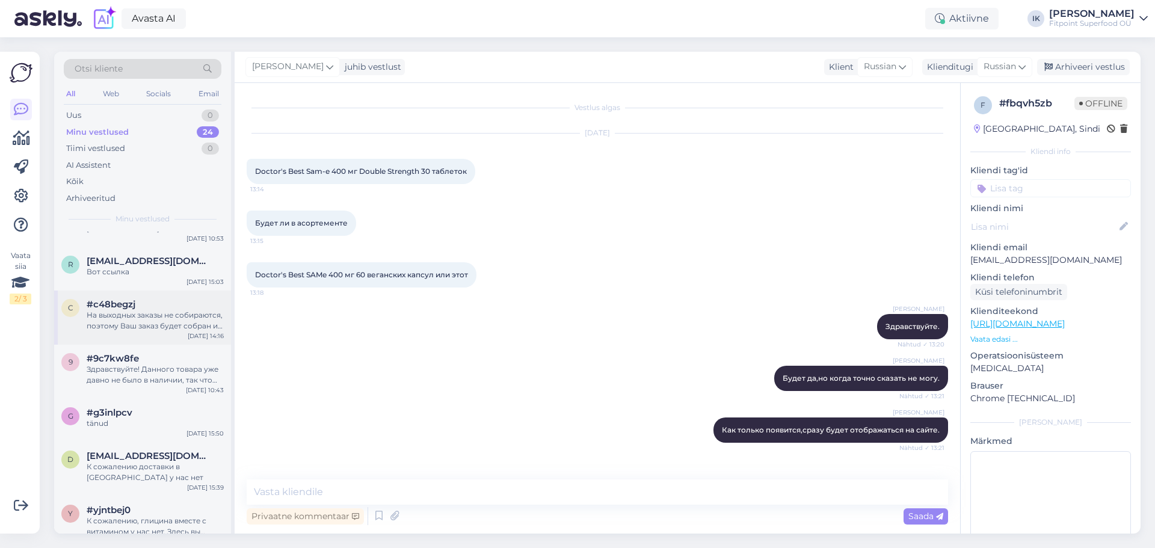
click at [168, 310] on div "На выходных заказы не собираются, поэтому Ваш заказ будет собран и отправлен в …" at bounding box center [155, 321] width 137 height 22
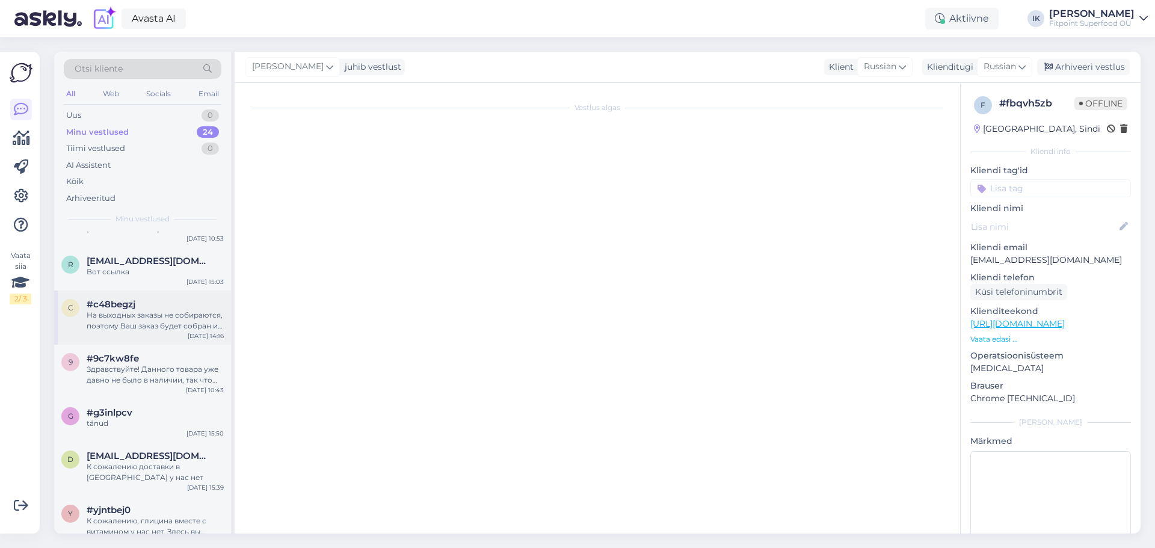
scroll to position [79, 0]
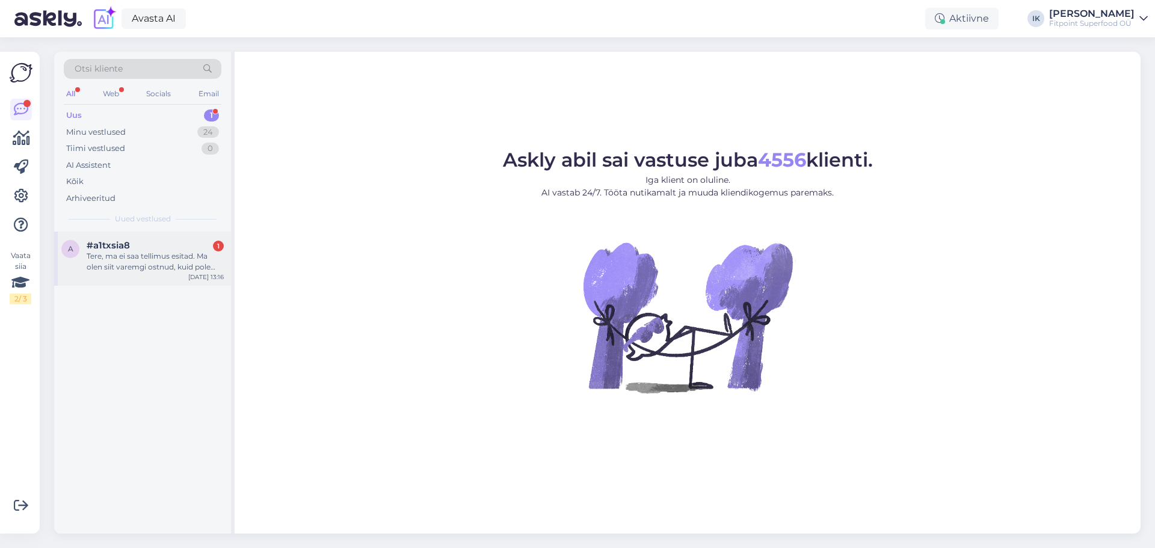
click at [165, 258] on div "Tere, ma ei saa tellimus esitad. Ma olen siit varemgi ostnud, kuid pole problee…" at bounding box center [155, 262] width 137 height 22
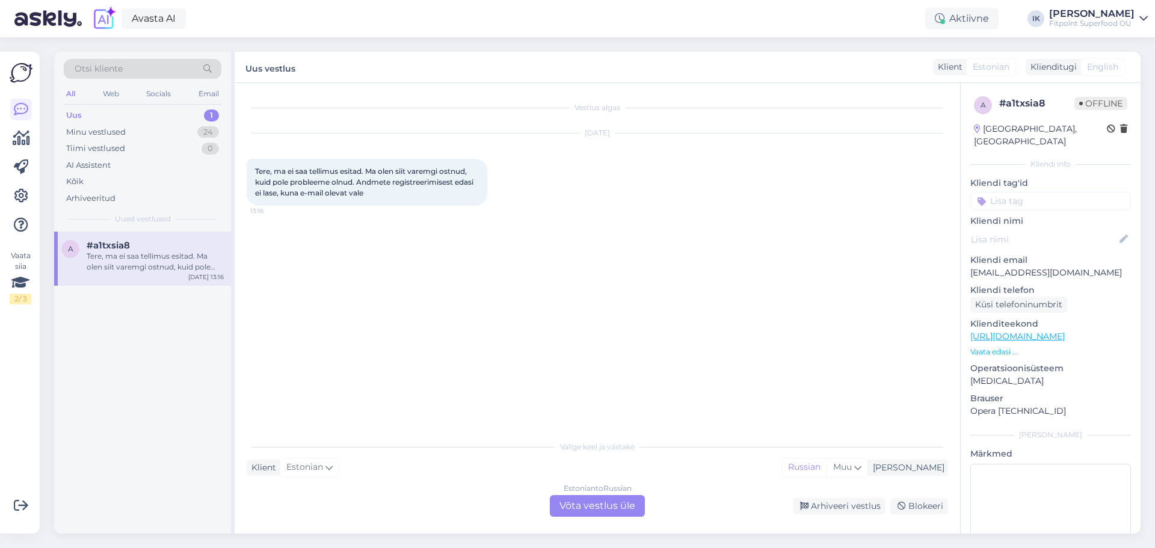
click at [586, 502] on div "Estonian to Russian Võta vestlus üle" at bounding box center [597, 506] width 95 height 22
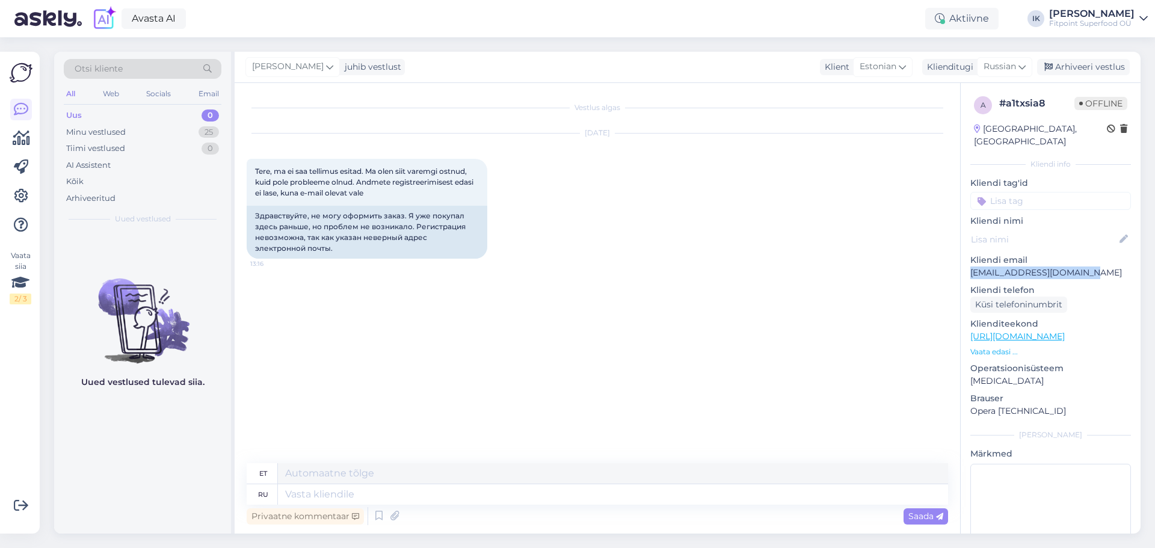
drag, startPoint x: 1087, startPoint y: 262, endPoint x: 969, endPoint y: 264, distance: 117.9
click at [969, 264] on div "a # a1txsia8 Offline Estonia, Pärnu Kliendi info Kliendi tag'id Kliendi nimi Kl…" at bounding box center [1051, 336] width 180 height 507
copy p "[EMAIL_ADDRESS][DOMAIN_NAME]"
click at [404, 497] on textarea at bounding box center [613, 494] width 670 height 20
type textarea "Добрый ден"
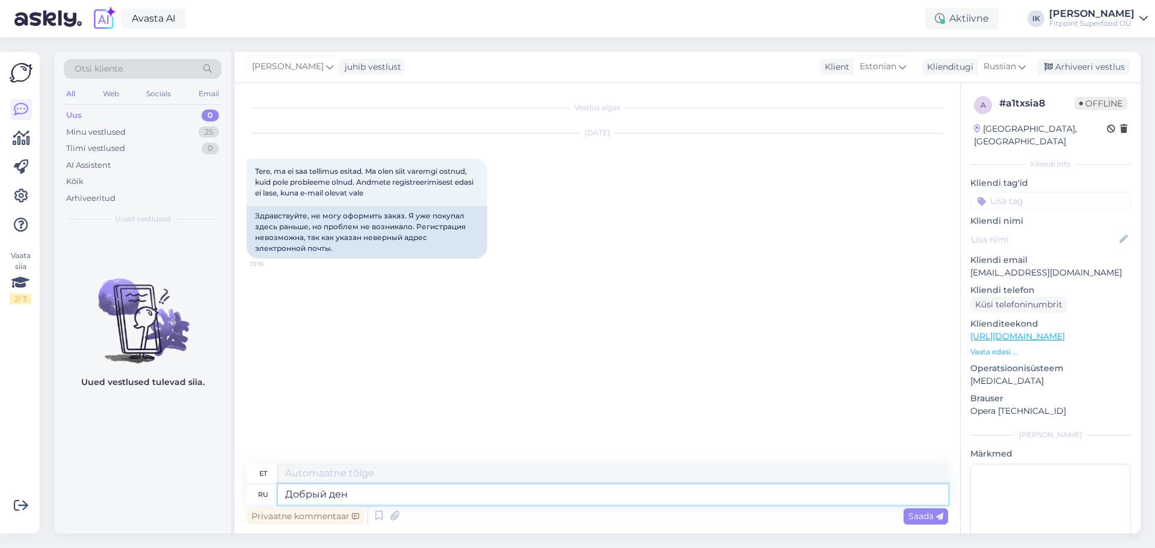
type textarea "Lahke"
type textarea "Добрый день,возможно"
type textarea "Tere päevast, võib-olla"
type textarea "Добрый день,возможно вы"
type textarea "Tere päevast, võib-olla sina"
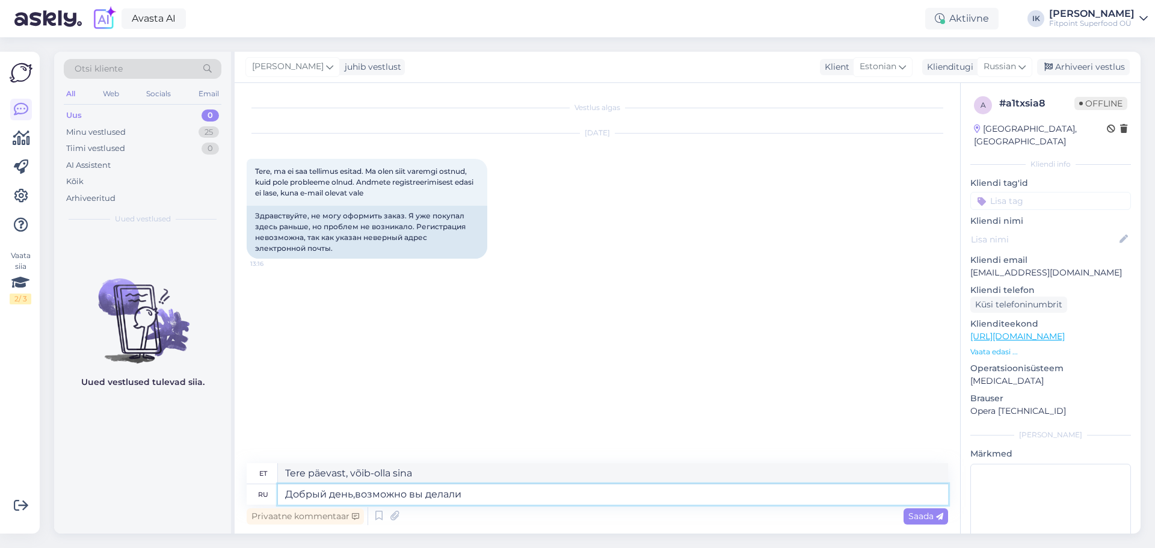
type textarea "Добрый день,возможно вы делали з"
type textarea "Tere päevast, võib-olla tegitegi seda"
type textarea "Добрый день,возможно вы"
type textarea "Tere päevast, võib-olla sina"
type textarea "Добрый день,возможно вы просто по"
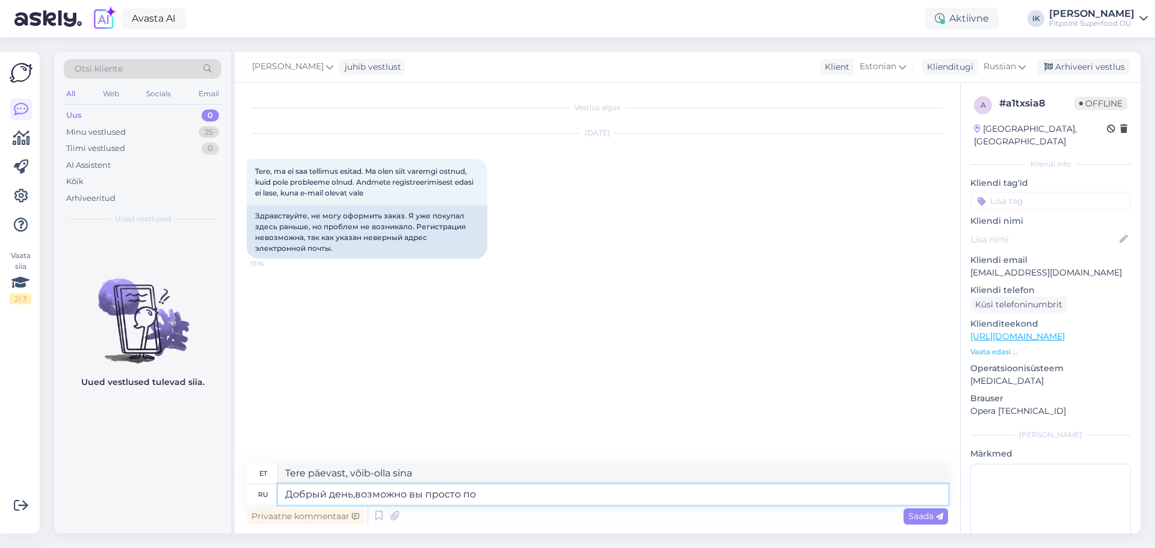
type textarea "Tere päevast, võib-olla sa lihtsalt"
type textarea "Добрый день,возможно вы просто подписаны на н"
type textarea "Tere päevast, võib-olla olete lihtsalt tellija"
type textarea "Добрый день,возможно вы просто подписаны на нашщу р"
type textarea "Tere päevast, võib-olla olete lihtsalt meie uudiskirja tellinud"
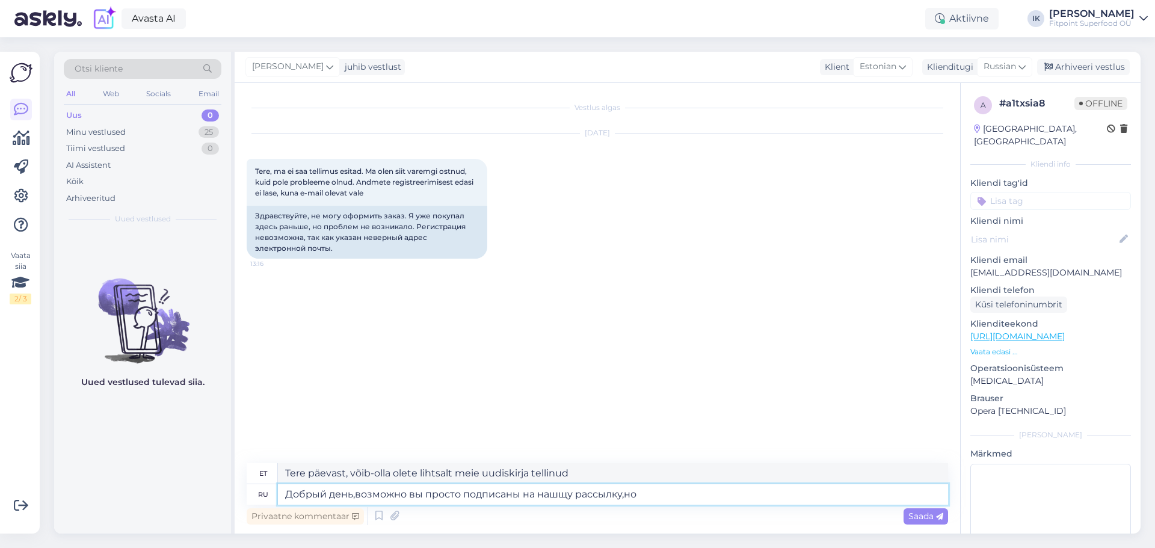
type textarea "Добрый день,возможно вы просто подписаны на нашщу рассылку,но н"
type textarea "Tere päevast, võib-olla olete lihtsalt meie uudiskirja tellinud, aga"
type textarea "Добрый день,возможно вы просто подписаны на нашщу рассылку,но не я"
type textarea "Tere päevast, võib-olla olete lihtsalt meie uudiskirja tellinud, aga mitte"
type textarea "Добрый день,возможно вы просто подписаны на нашщу рассылку,но не явля"
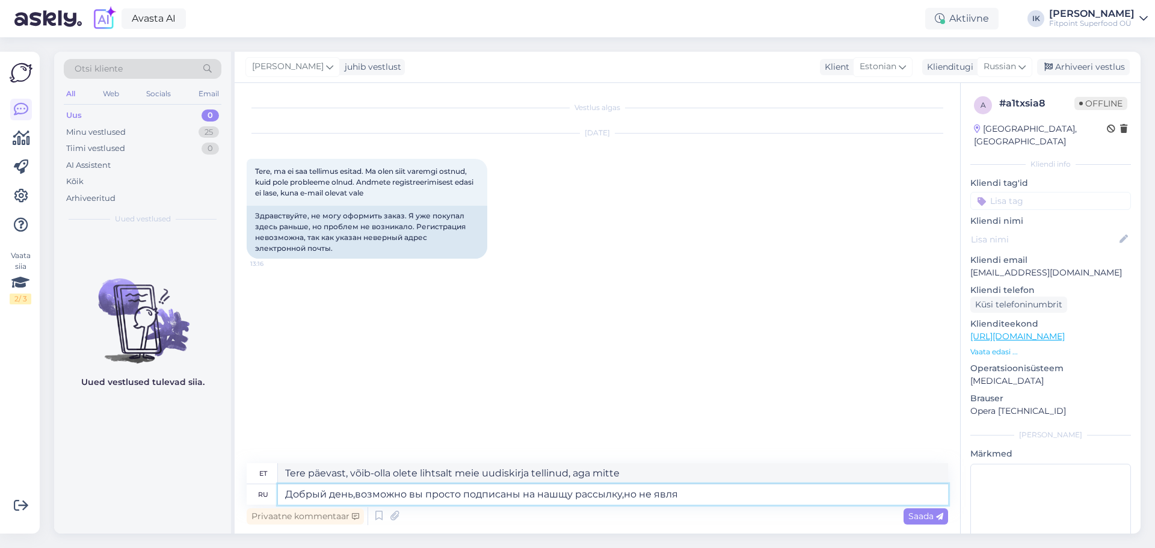
type textarea "Tere päevast, võib-olla olete lihtsalt meie uudiskirja tellinud, aga pole veel"
type textarea "Добрый день,возможно вы просто подписаны на нашщу рассылку,но не являйтесь на"
type textarea "Tere päevast, võib-olla olete lihtsalt meie meililisti tellija, aga mitte"
type textarea "Добрый день,возможно вы просто подписаны на нашщу рассылку,но не являйтесь наши…"
type textarea "Tere päevast, võib-olla olete lihtsalt meie uudiskirja tellinud, aga te ei ole …"
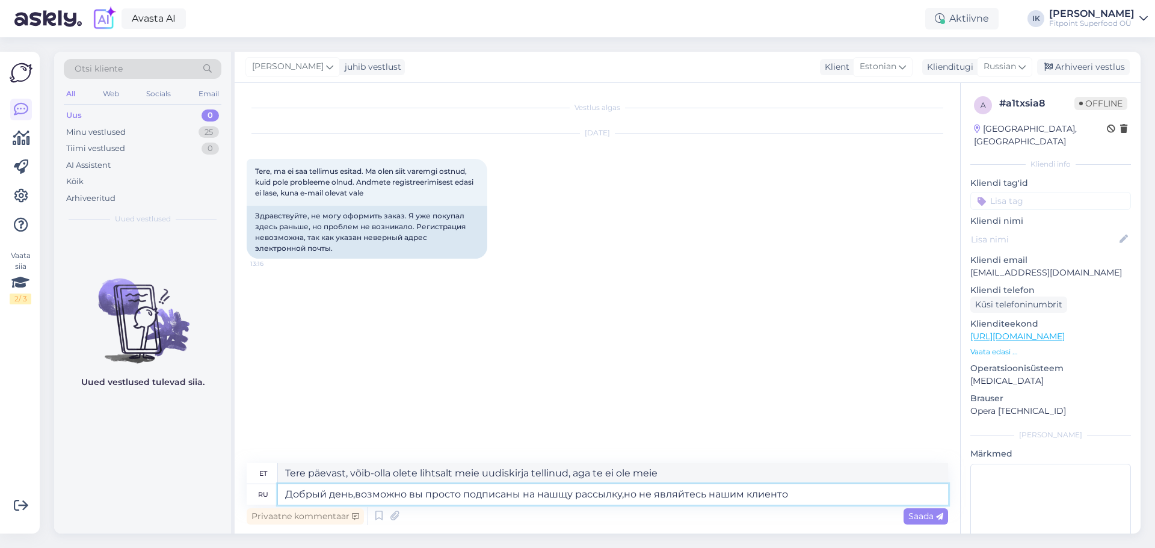
type textarea "Добрый день,возможно вы просто подписаны на нашщу рассылку,но не являйтесь наши…"
type textarea "Tere päevast, võib-olla olete lihtsalt meie uudiskirja tellija, kuid ei ole mei…"
click at [567, 499] on textarea "Добрый день,возможно вы просто подписаны на нашщу рассылку,но не являйтесь наши…" at bounding box center [613, 494] width 670 height 20
click at [821, 504] on textarea "Добрый день,возможно вы просто подписаны на нашу рассылку,но не являйтесь нашим…" at bounding box center [613, 494] width 670 height 20
drag, startPoint x: 356, startPoint y: 495, endPoint x: 808, endPoint y: 501, distance: 451.4
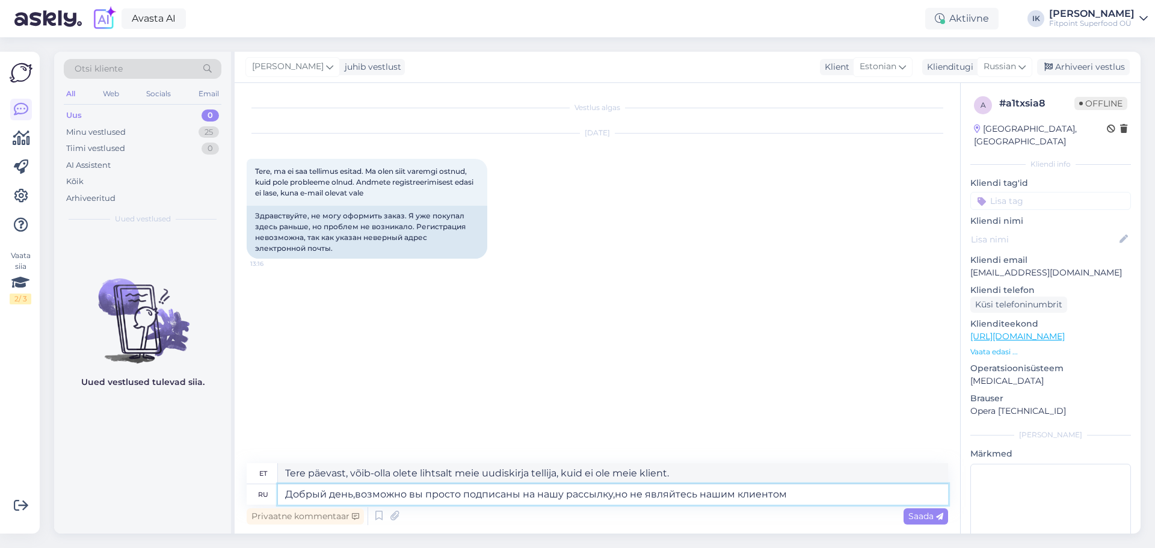
click at [808, 501] on textarea "Добрый день,возможно вы просто подписаны на нашу рассылку,но не являйтесь нашим…" at bounding box center [613, 494] width 670 height 20
type textarea "Добрый день,попробуйте вос"
type textarea "Tere päevast, proovige järele."
type textarea "Добрый день,попробуйте восс"
type textarea "Tere päevast, proovige taastada"
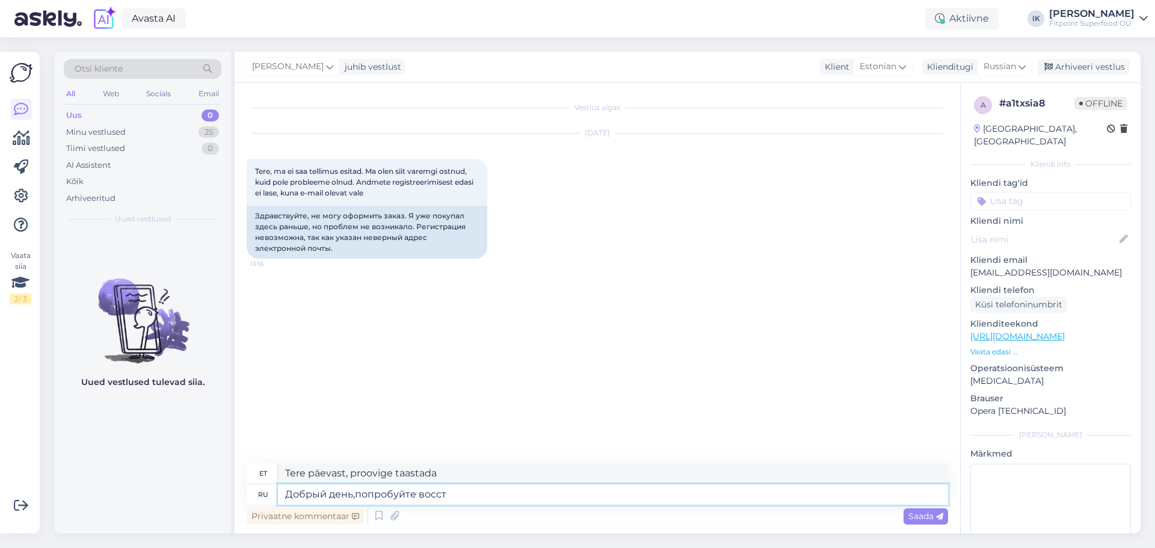
type textarea "Добрый день,попробуйте восста"
type textarea "Tere päevast, proovige vossi"
type textarea "Добрый день,попробуйте восстановить п"
type textarea "Tere päevast, proovige taastada"
type textarea "Добрый день,попробуйте восстановить пароль"
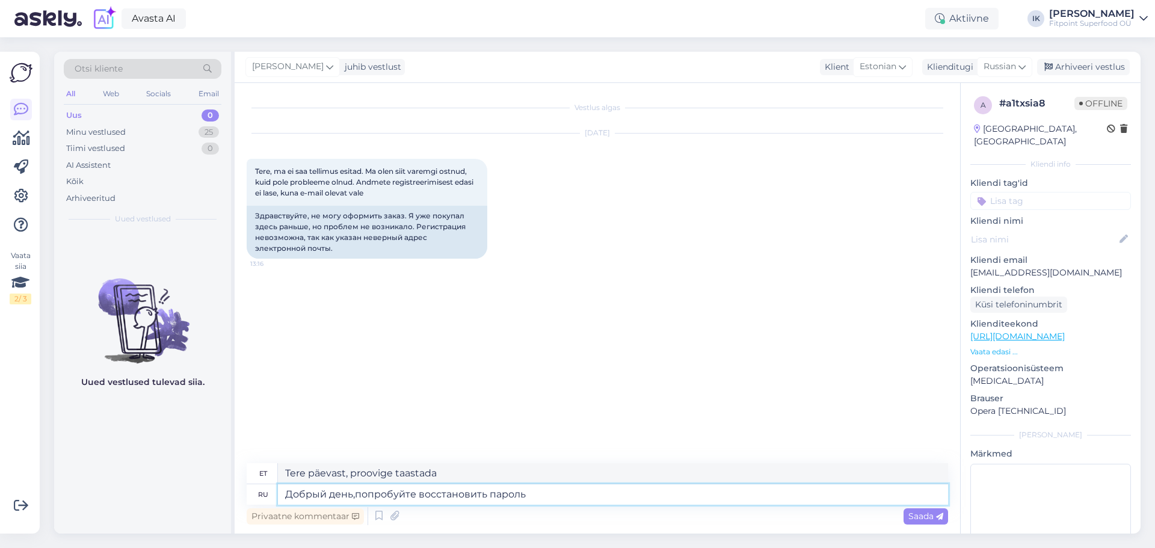
type textarea "Tere päevast, proovige oma parool taastada."
type textarea "Добрый день,попробуйте восстановить пароль на сайте"
type textarea "Tere päevast, proovige oma parool veebisaidil taastada."
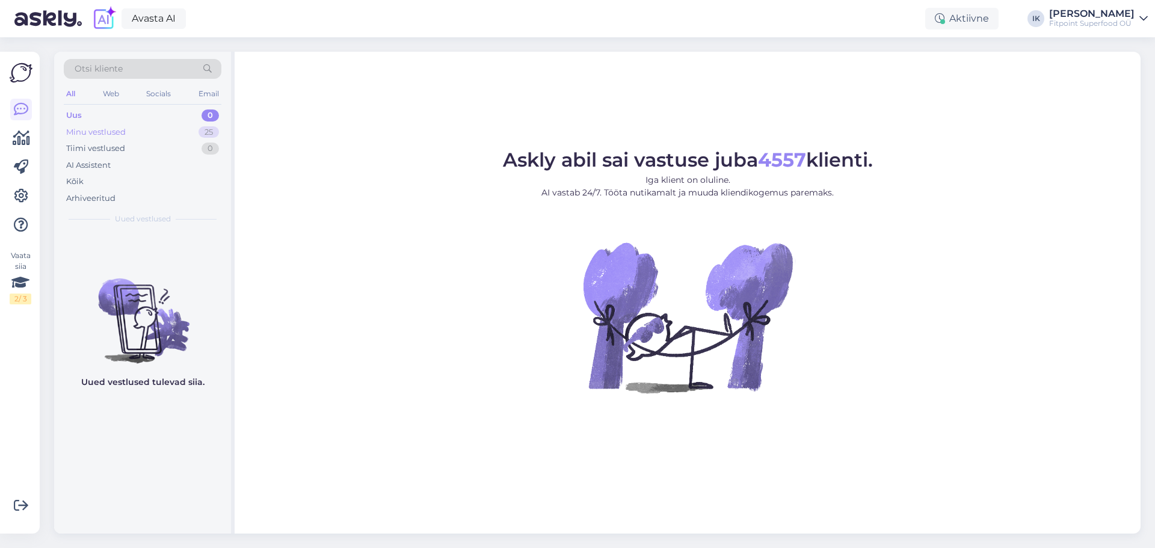
click at [90, 128] on div "Minu vestlused" at bounding box center [96, 132] width 60 height 12
